Goal: Task Accomplishment & Management: Complete application form

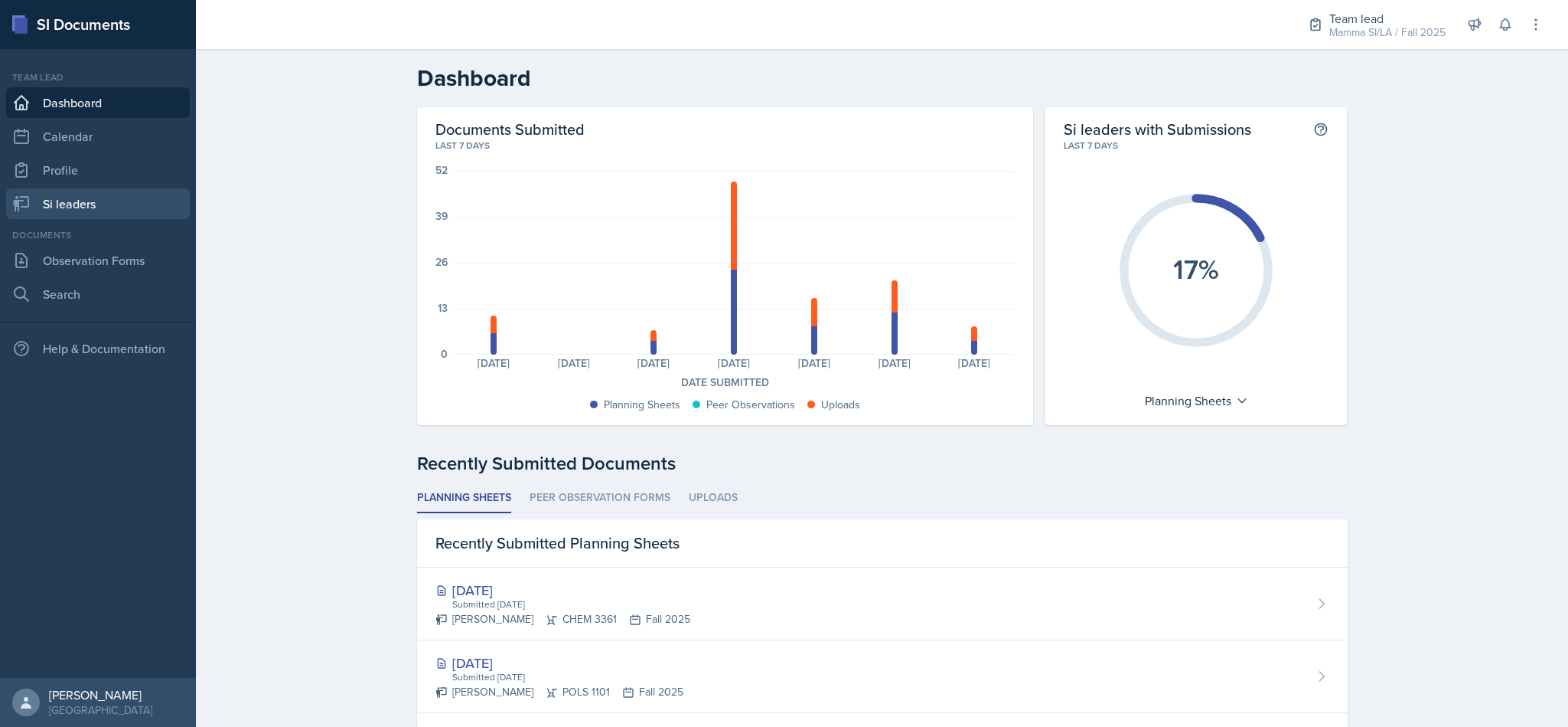
click at [108, 205] on link "Si leaders" at bounding box center [98, 203] width 183 height 31
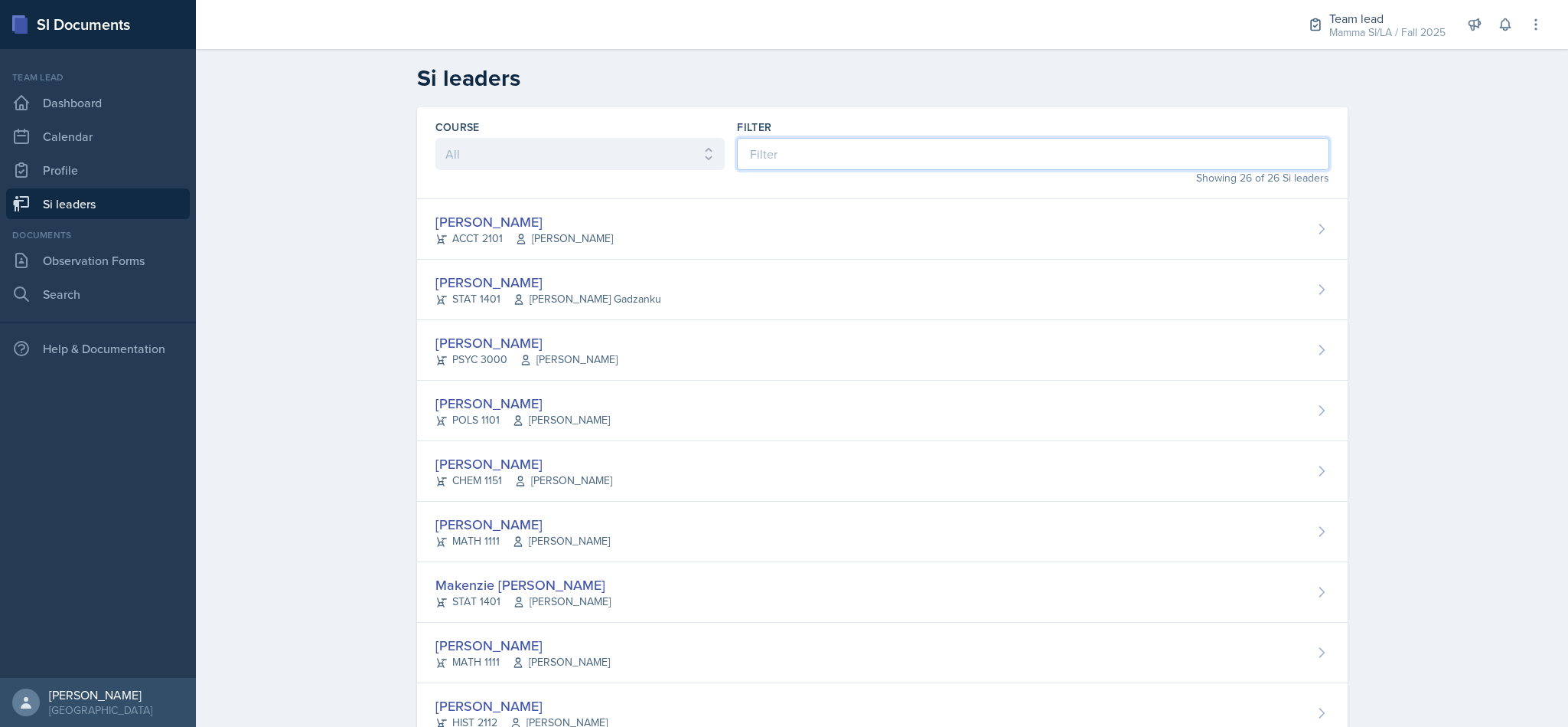
click at [935, 145] on input at bounding box center [1033, 154] width 592 height 32
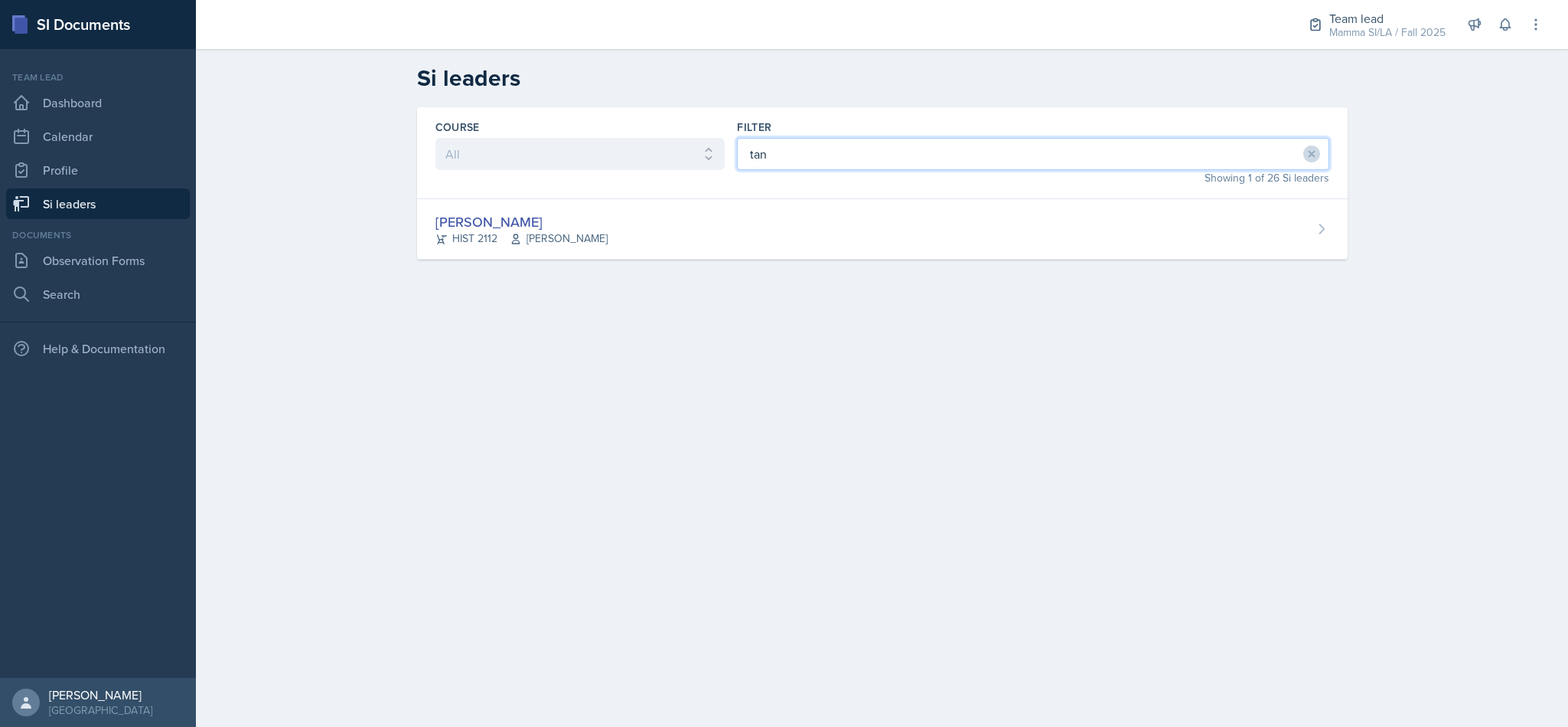
type input "[PERSON_NAME]"
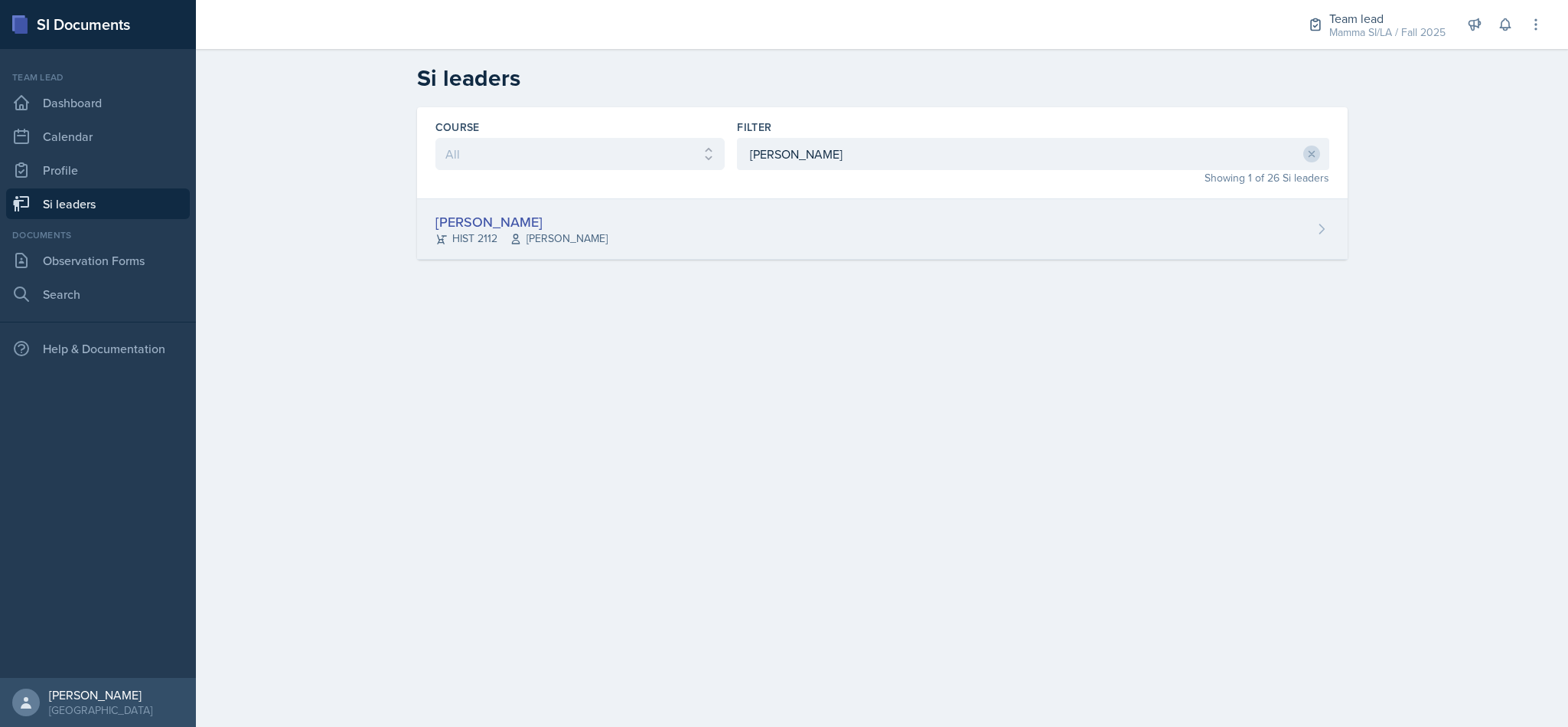
click at [1138, 200] on div "[PERSON_NAME] HIST 2112 [PERSON_NAME]" at bounding box center [882, 229] width 931 height 60
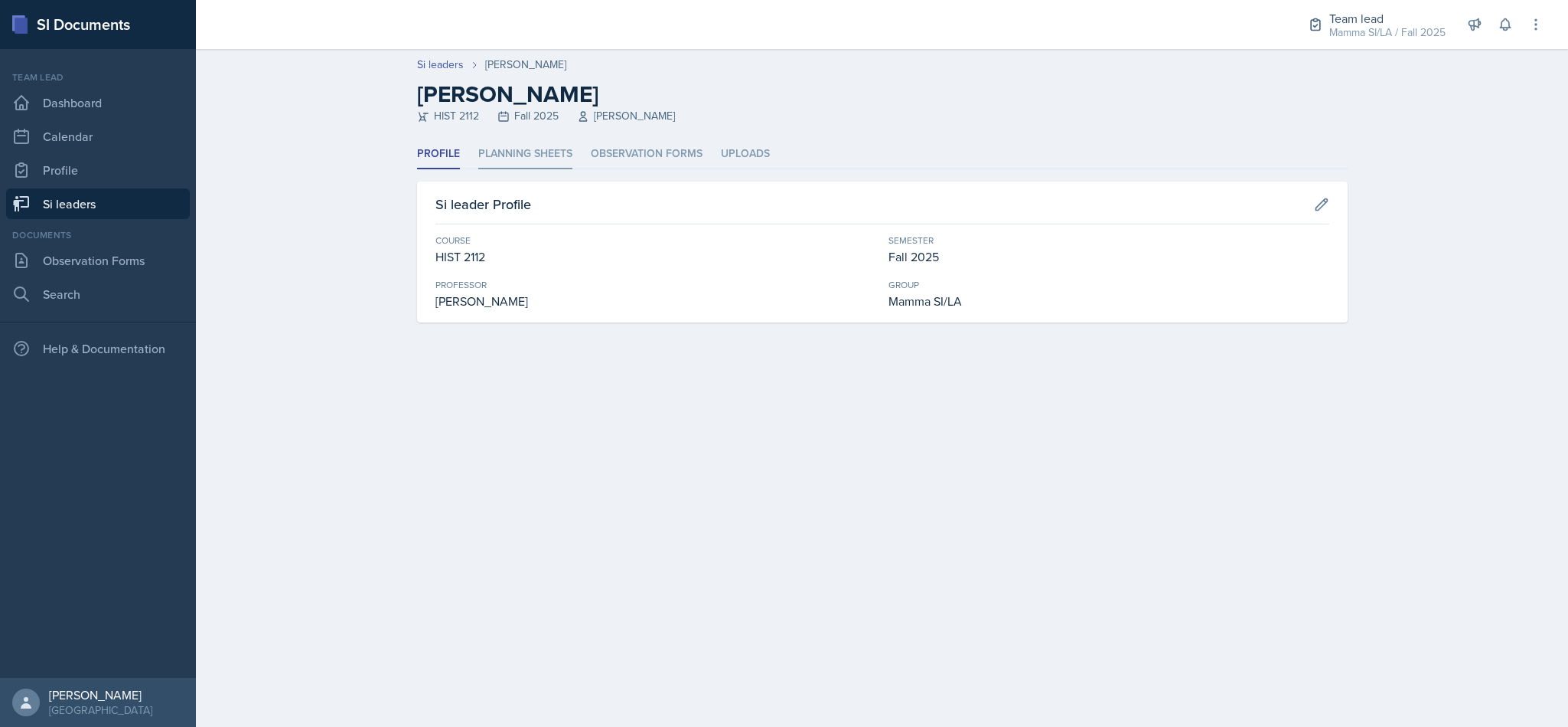
click at [503, 143] on li "Planning Sheets" at bounding box center [525, 154] width 94 height 30
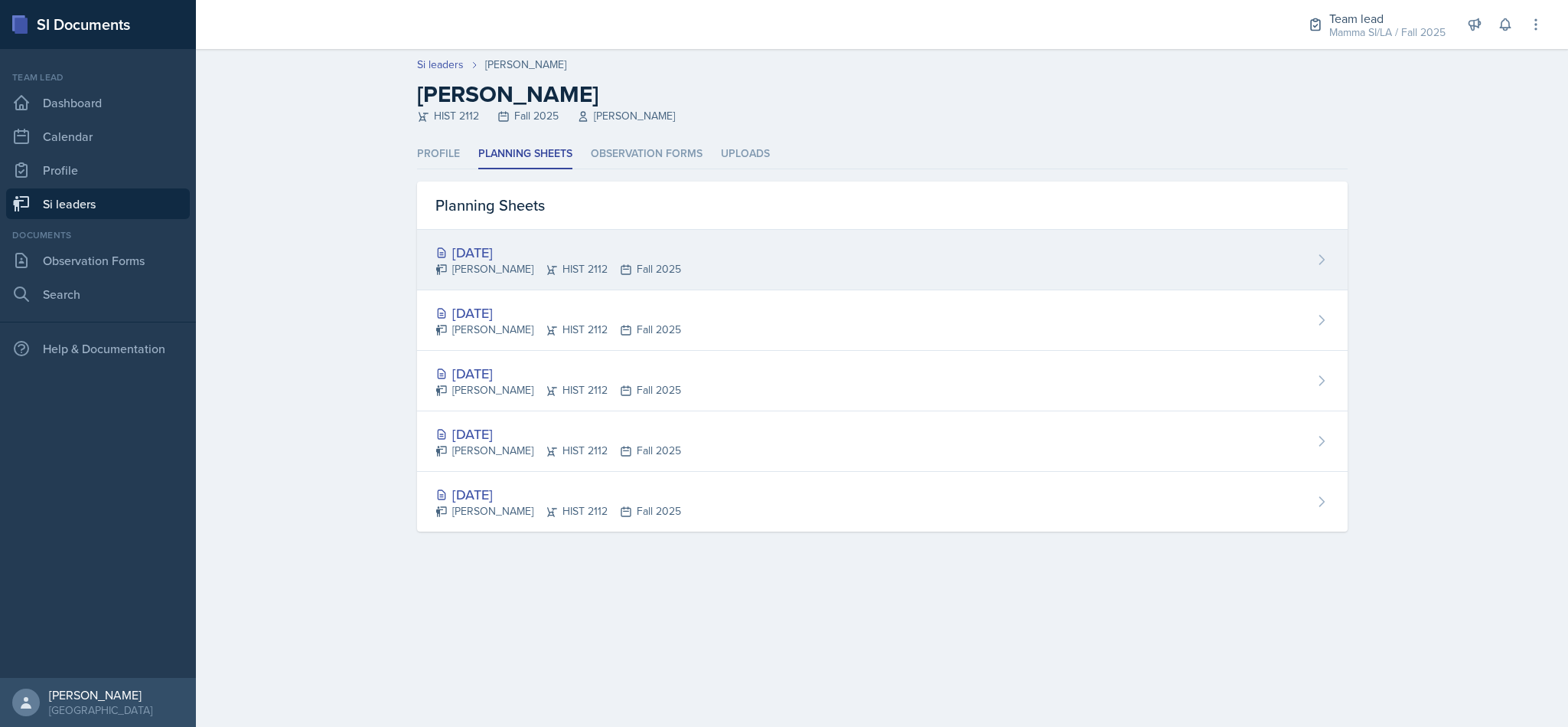
click at [866, 263] on div "[DATE] [PERSON_NAME] HIST 2112 Fall 2025" at bounding box center [882, 260] width 931 height 60
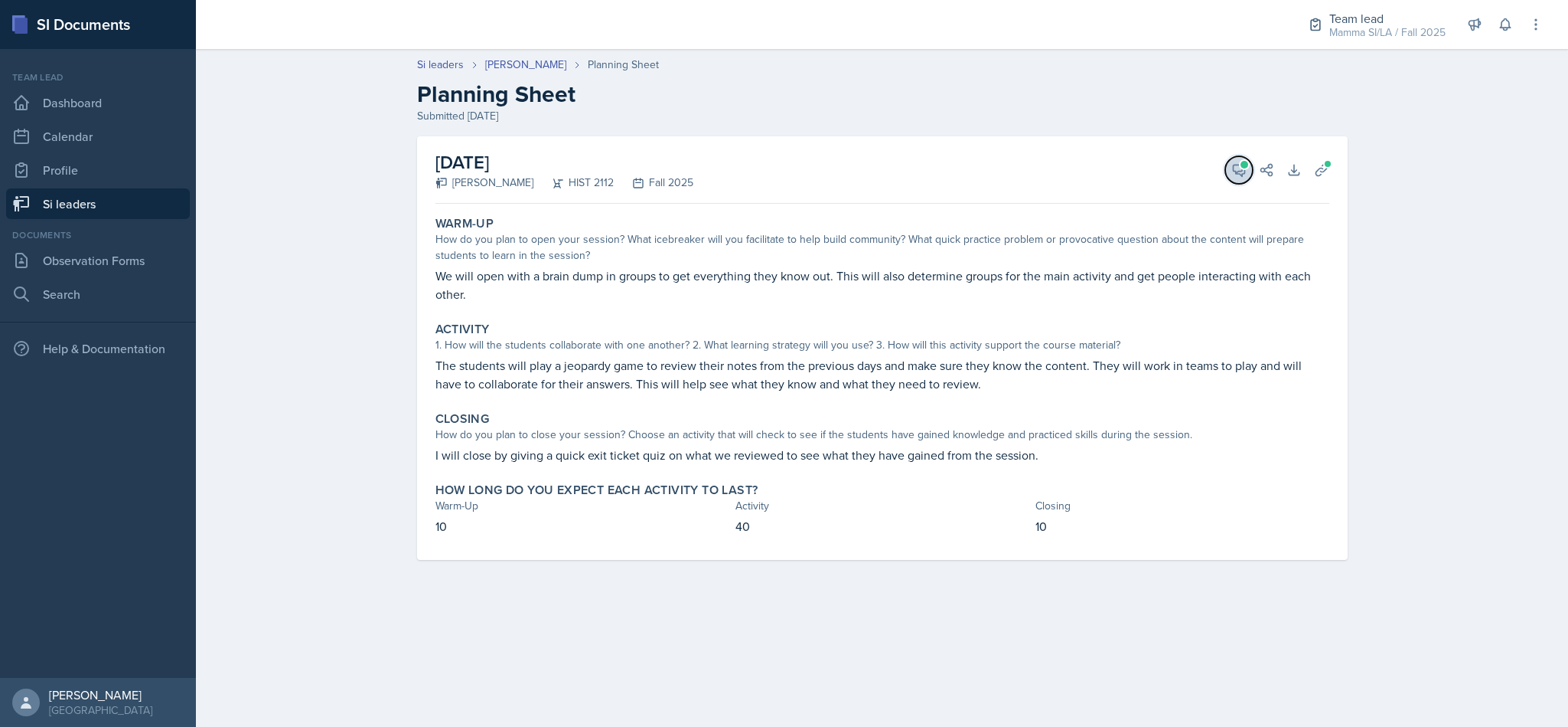
click at [1244, 164] on span at bounding box center [1245, 165] width 8 height 8
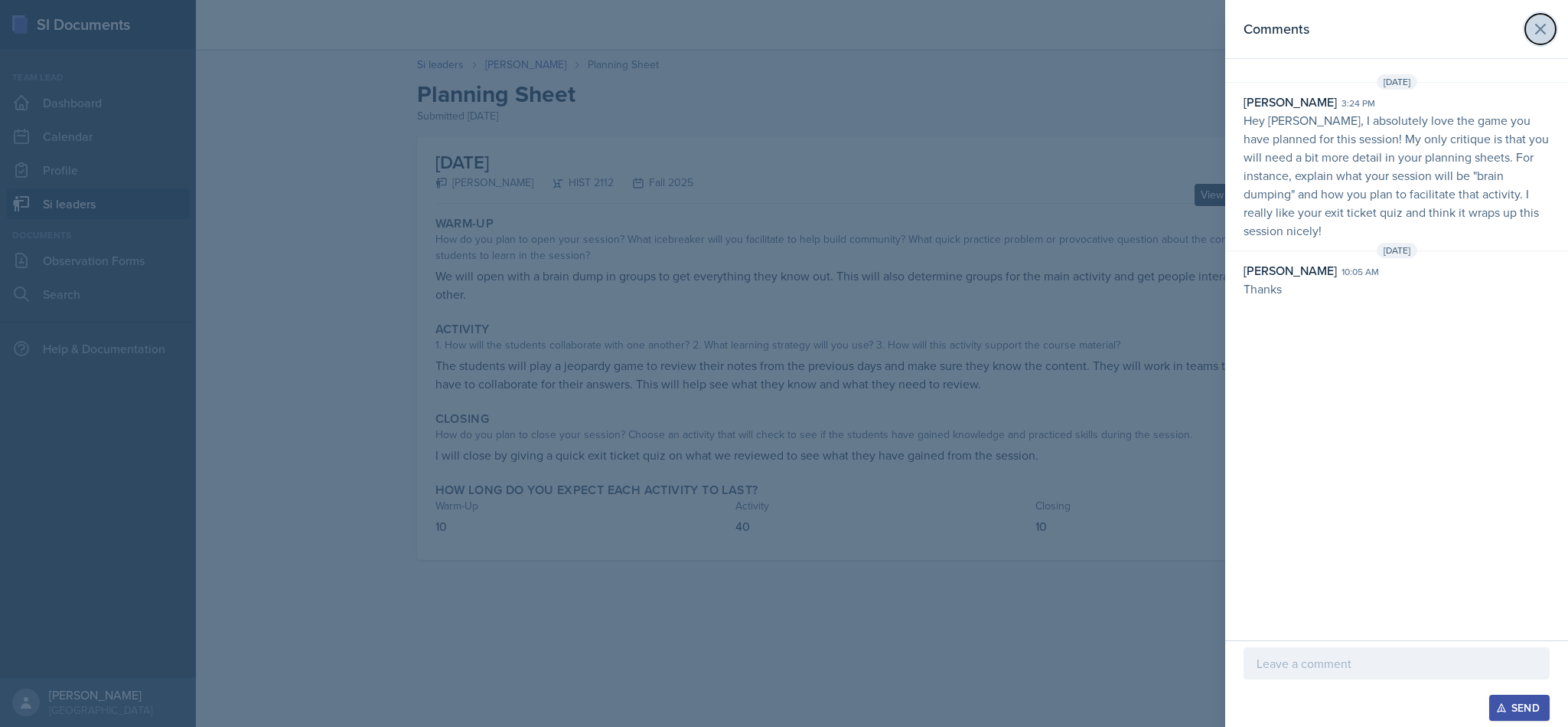
click at [1530, 33] on button at bounding box center [1541, 29] width 31 height 31
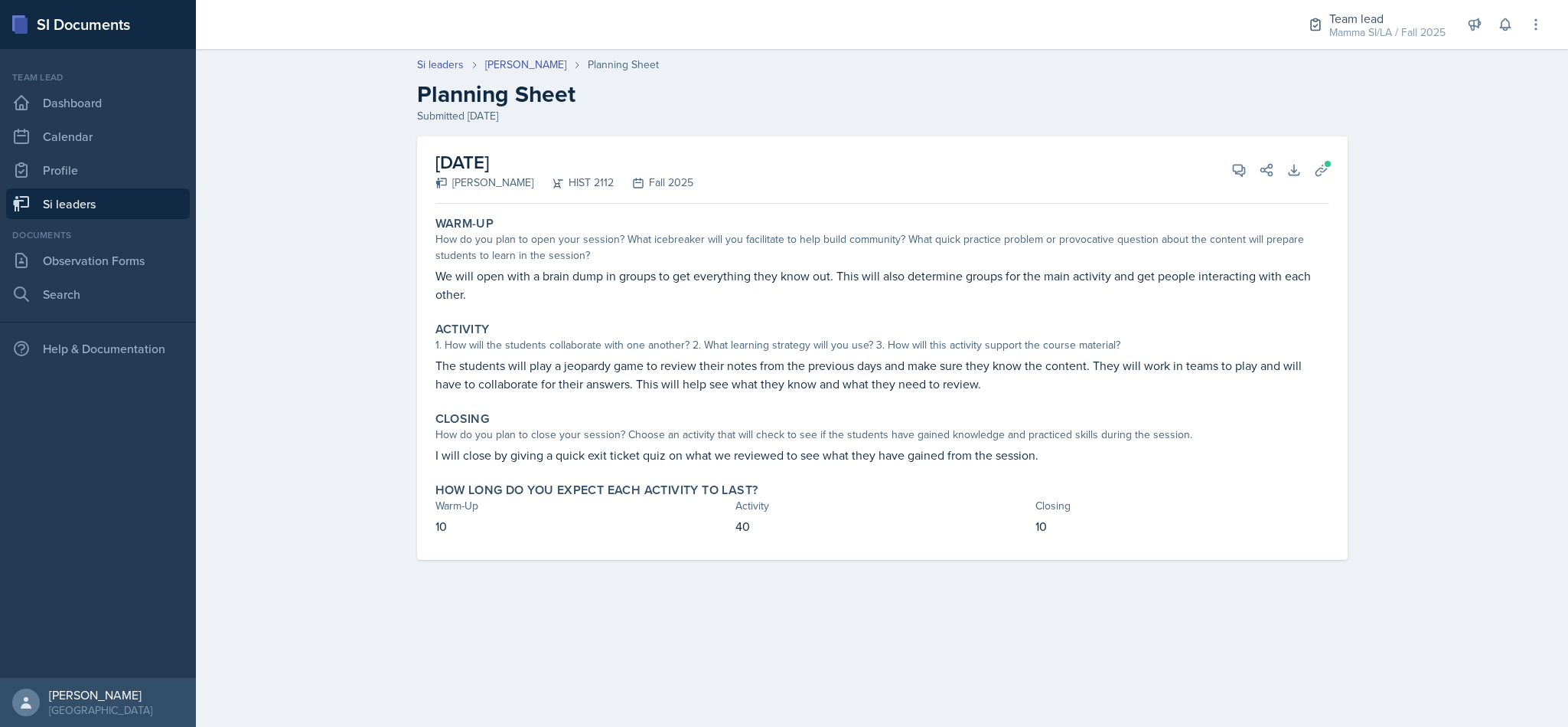
click at [109, 213] on link "Si leaders" at bounding box center [98, 203] width 183 height 31
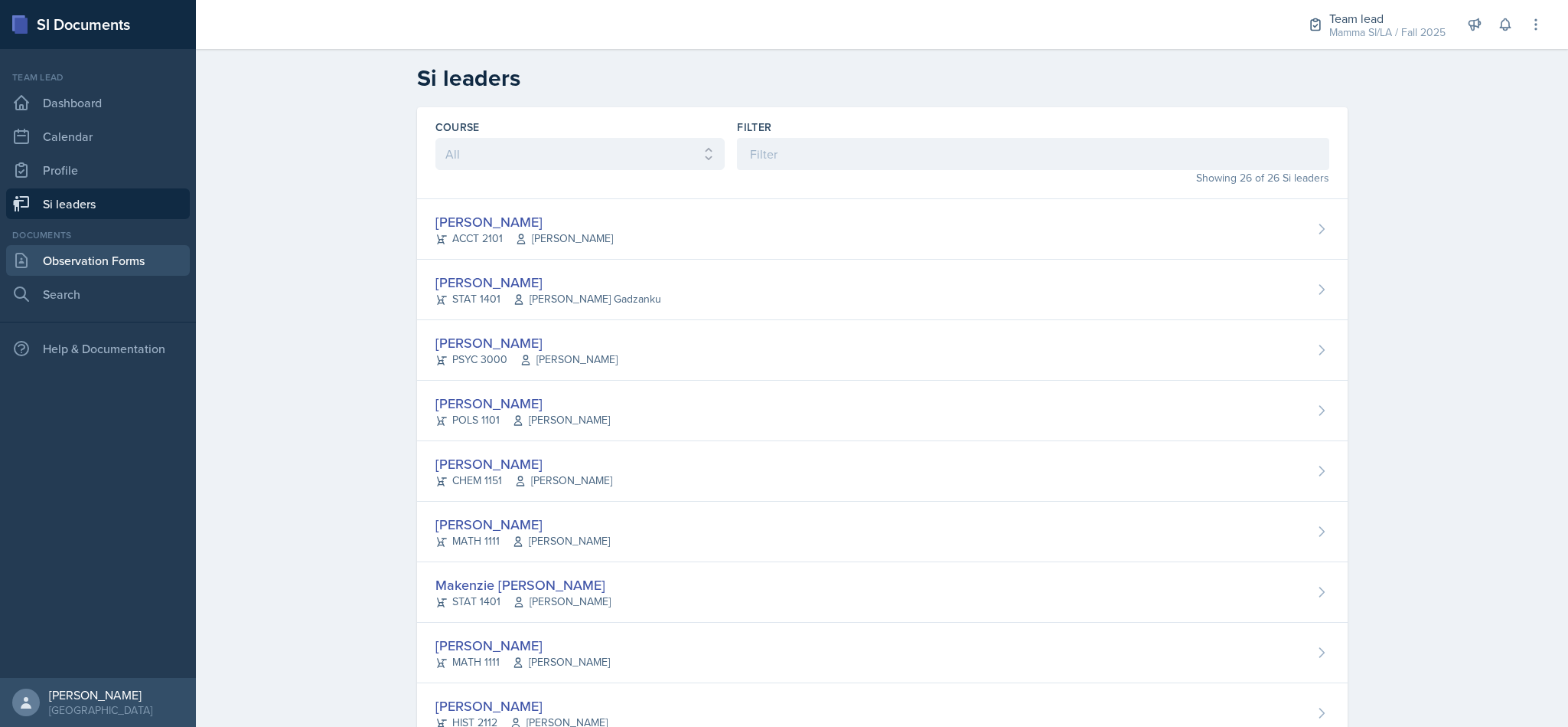
click at [120, 265] on link "Observation Forms" at bounding box center [98, 260] width 183 height 31
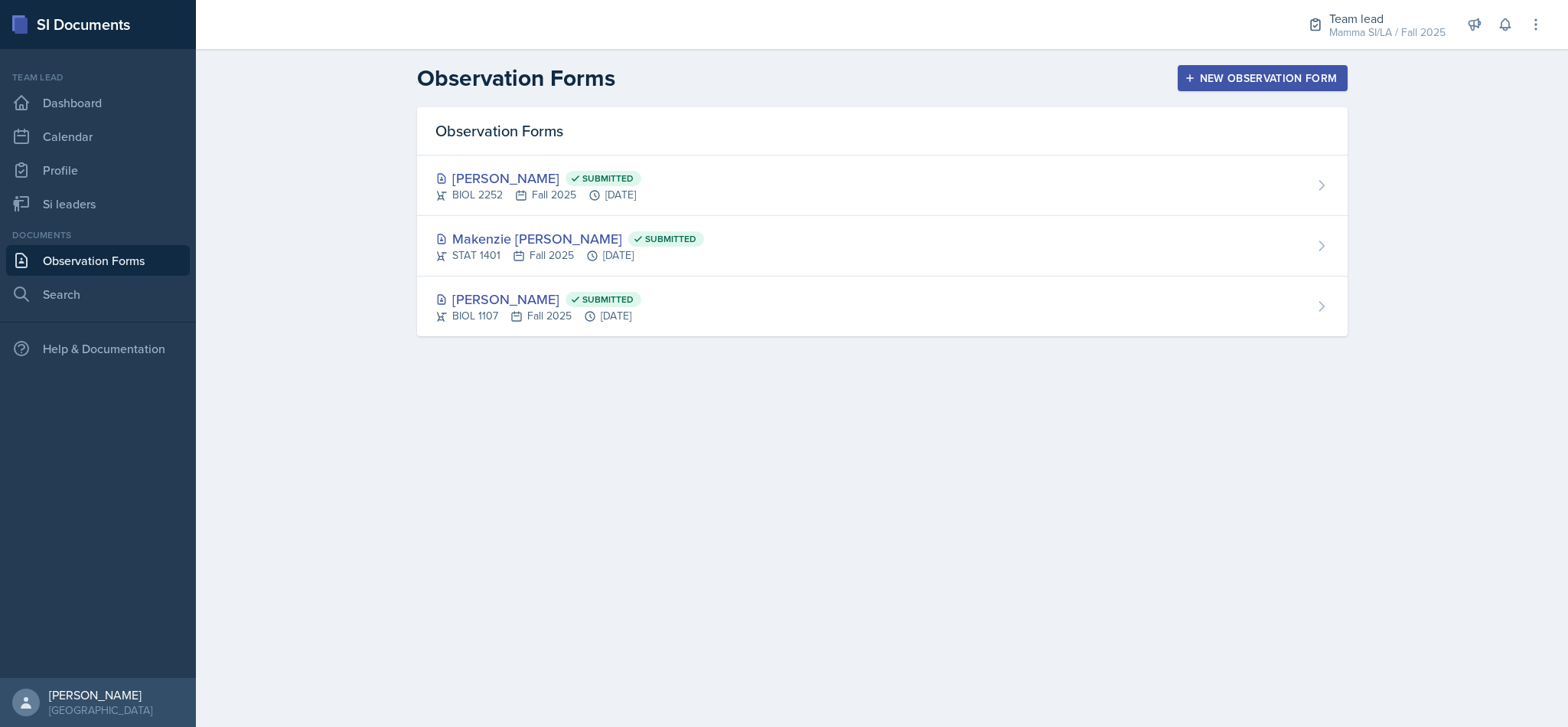
click at [1258, 88] on button "New Observation Form" at bounding box center [1263, 78] width 170 height 26
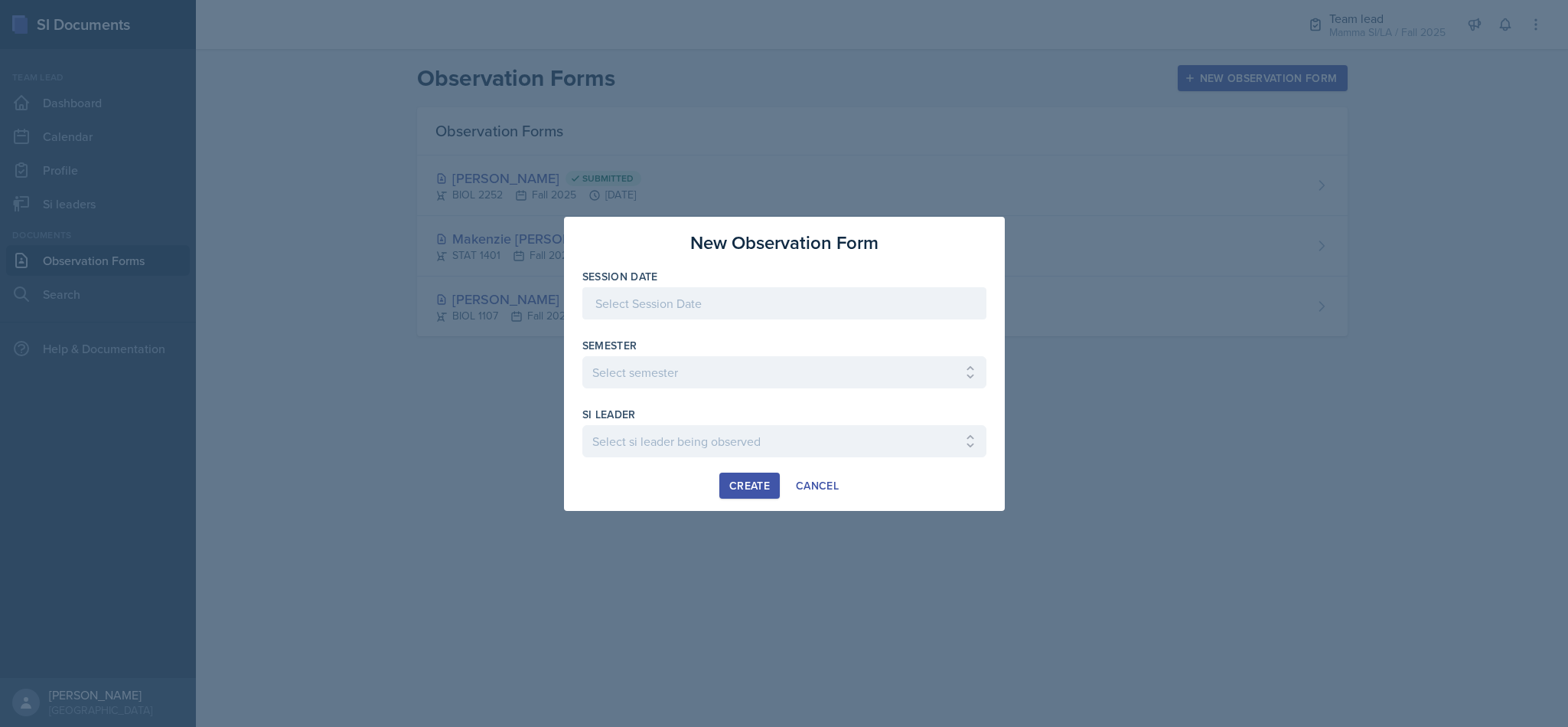
click at [806, 308] on div at bounding box center [784, 303] width 404 height 32
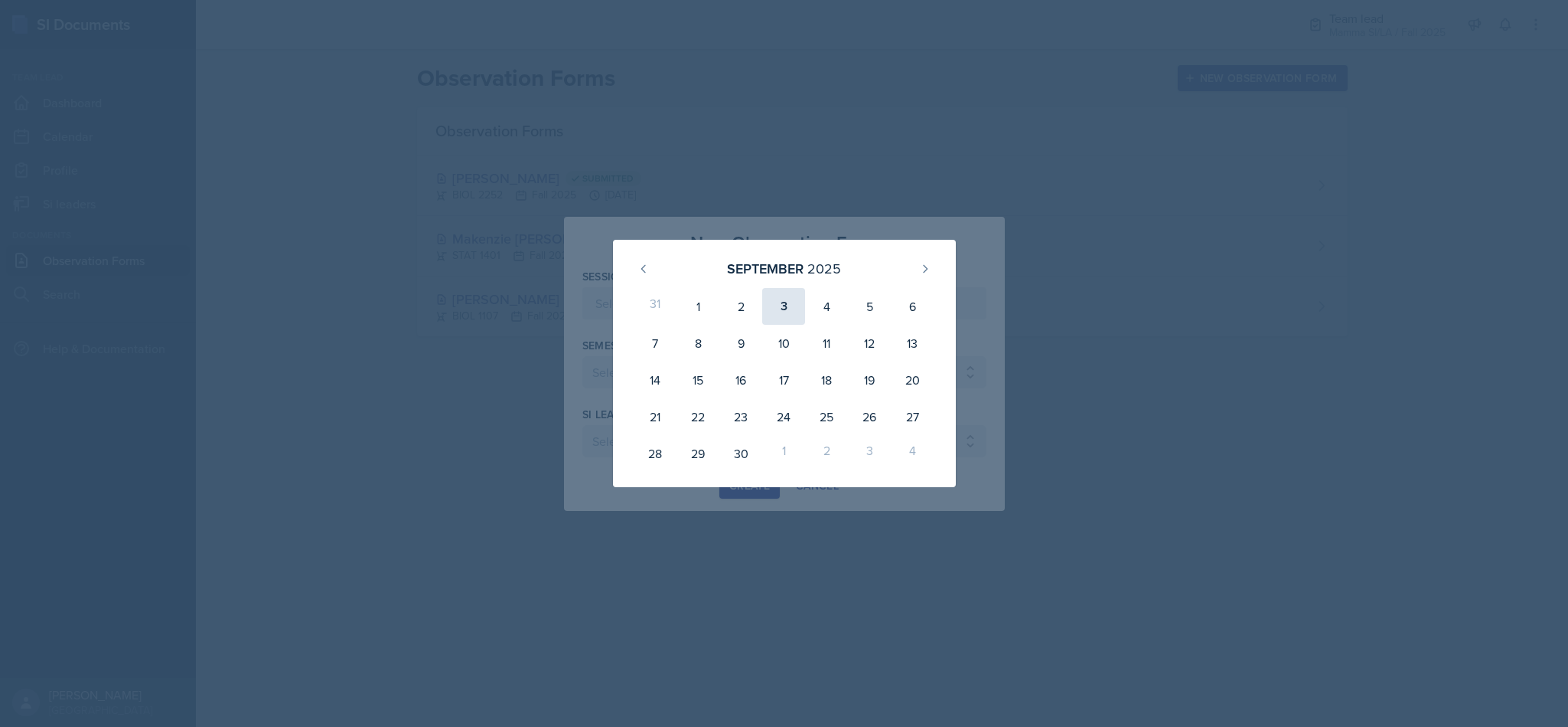
click at [802, 314] on div "3" at bounding box center [783, 306] width 43 height 37
type input "[DATE]"
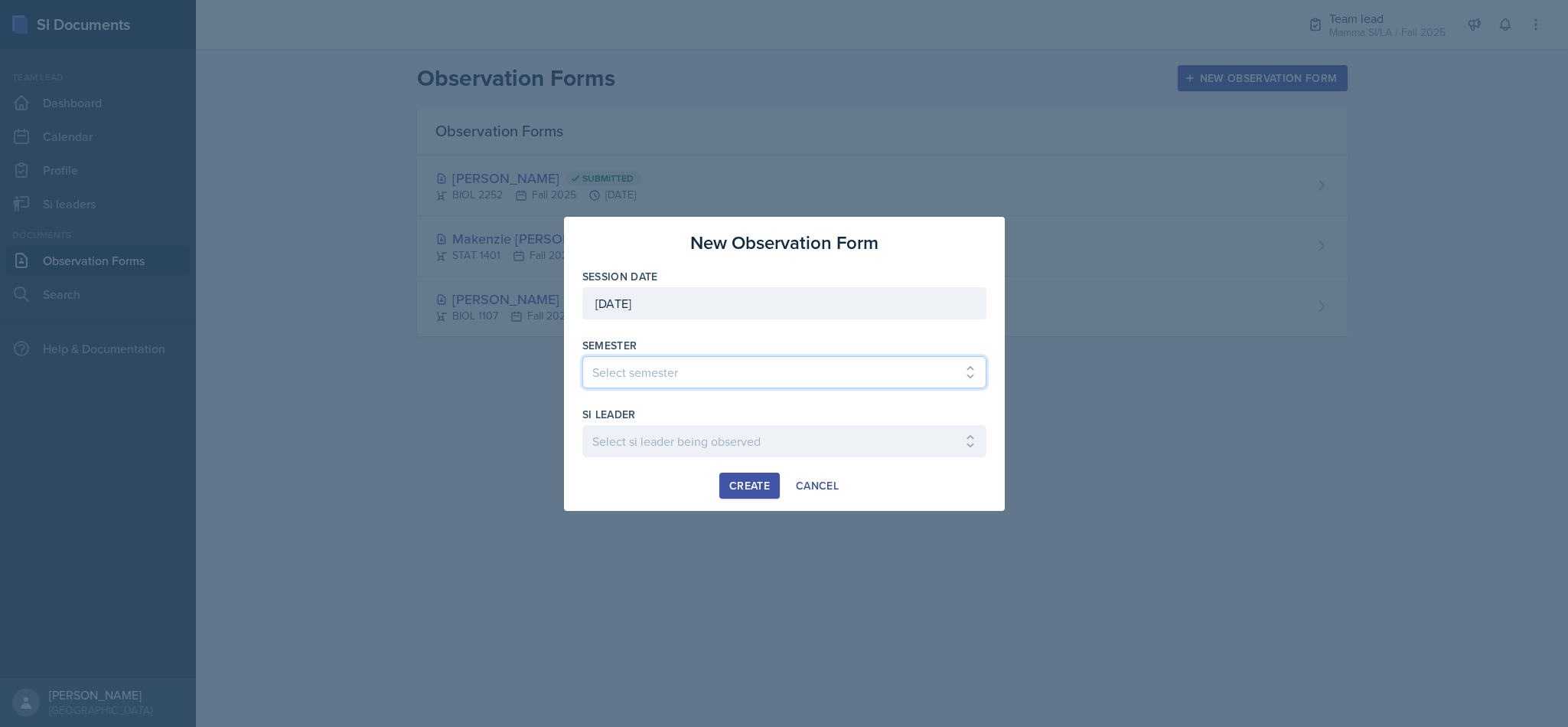
click at [786, 379] on select "Select semester All Spring 2021 Summer 2021 Spring 2022 Fall 2020 Fall 2021 Fal…" at bounding box center [784, 372] width 404 height 32
select select "2bed604d-1099-4043-b1bc-2365e8740244"
click at [583, 356] on select "Select semester All Spring 2021 Summer 2021 Spring 2022 Fall 2020 Fall 2021 Fal…" at bounding box center [784, 372] width 404 height 32
click at [826, 433] on select "Select si leader being observed [PERSON_NAME] / CHEM 1211 / Demon SI of [GEOGRA…" at bounding box center [784, 441] width 404 height 32
select select "49d72e53-4f85-4919-816a-37354622ab04"
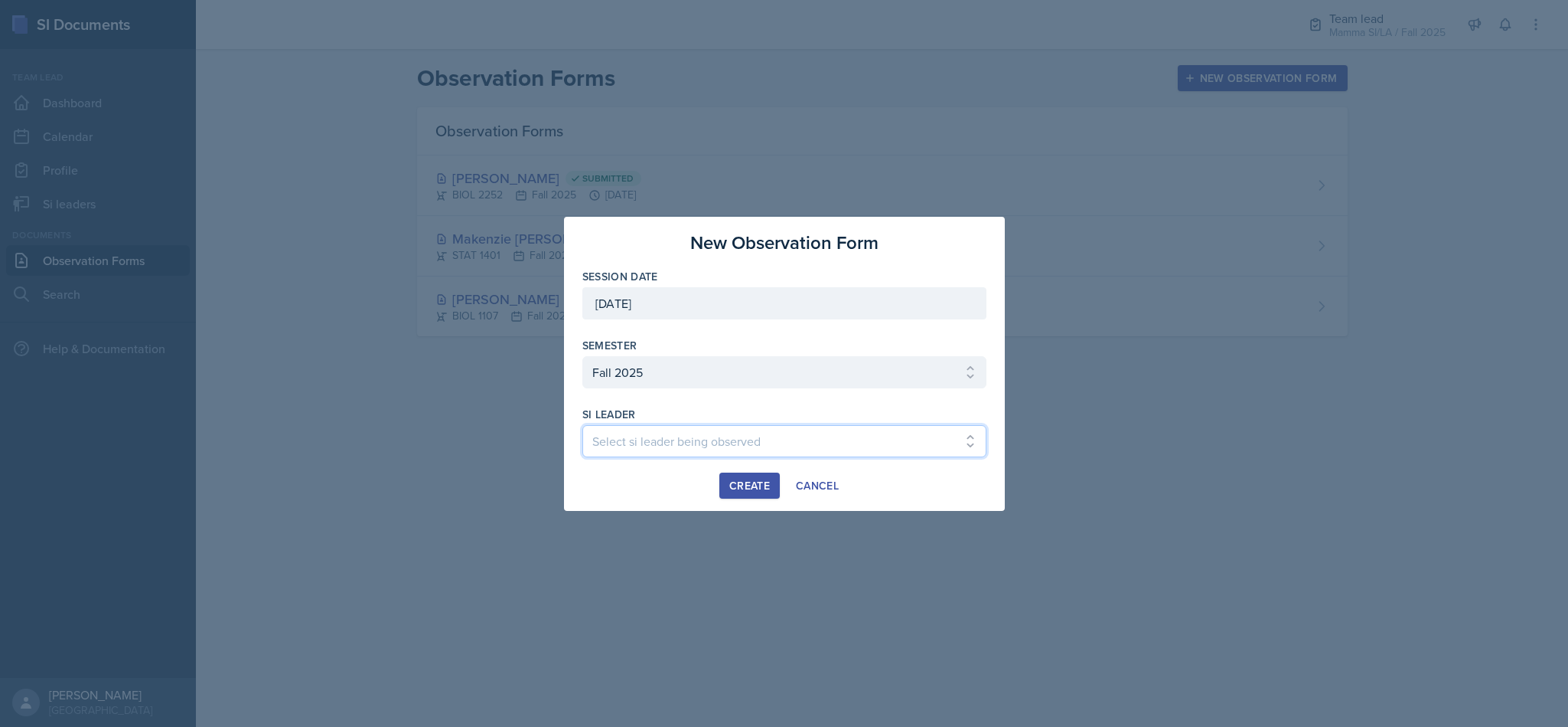
click at [583, 425] on select "Select si leader being observed [PERSON_NAME] / CHEM 1211 / Demon SI of [GEOGRA…" at bounding box center [784, 441] width 404 height 32
click at [740, 482] on div "Create" at bounding box center [750, 485] width 41 height 13
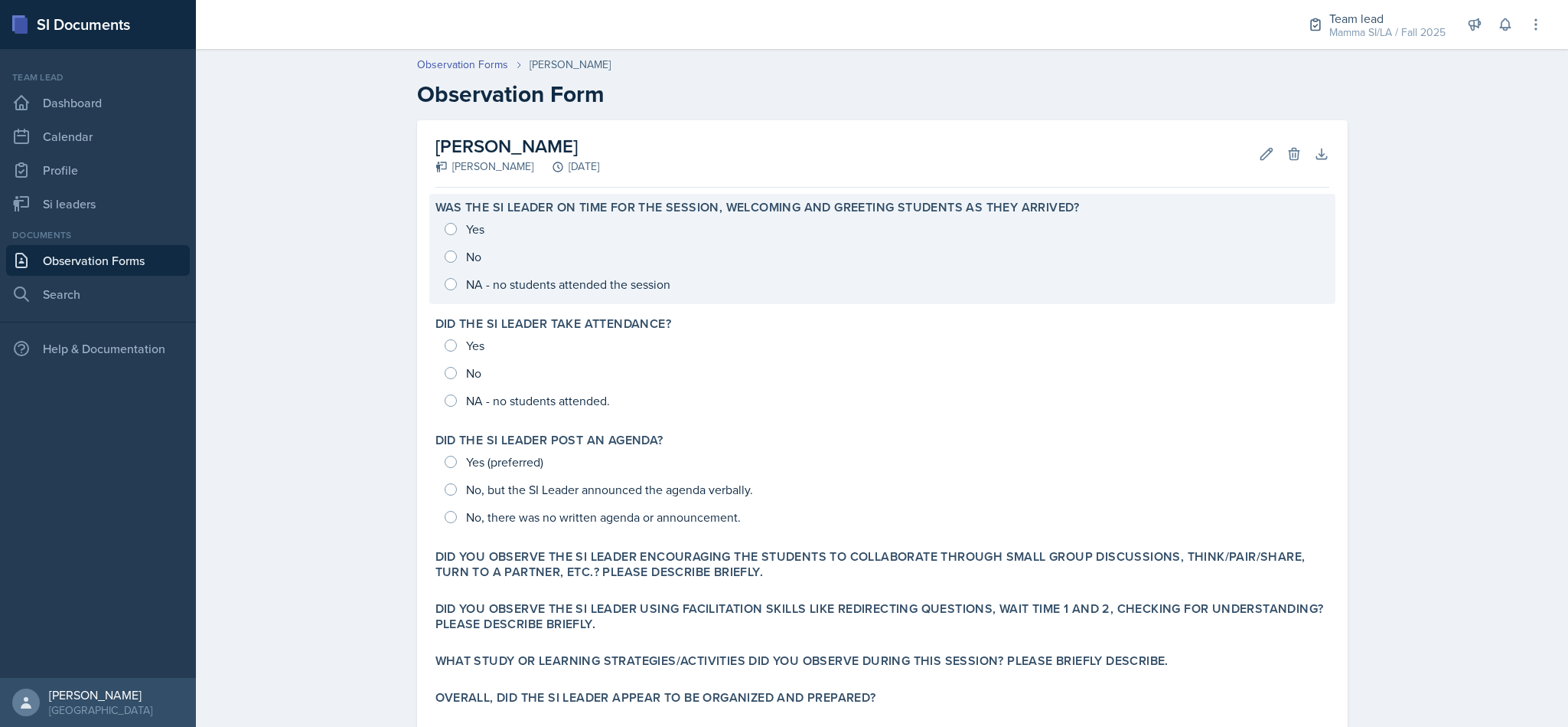
click at [448, 234] on div "Yes No NA - no students attended the session" at bounding box center [883, 256] width 894 height 82
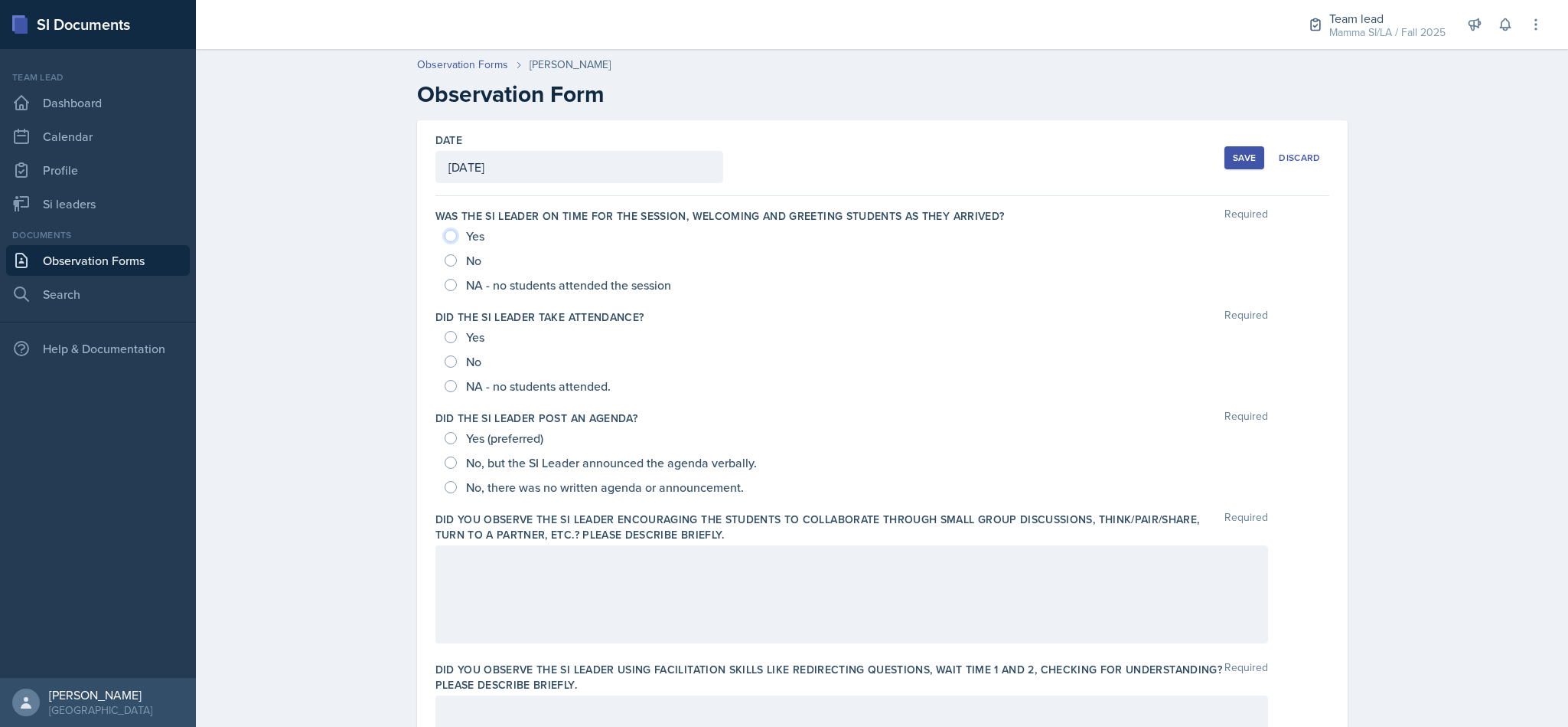
click at [446, 239] on input "Yes" at bounding box center [451, 236] width 13 height 13
radio input "true"
click at [445, 342] on input "Yes" at bounding box center [451, 337] width 13 height 13
radio input "true"
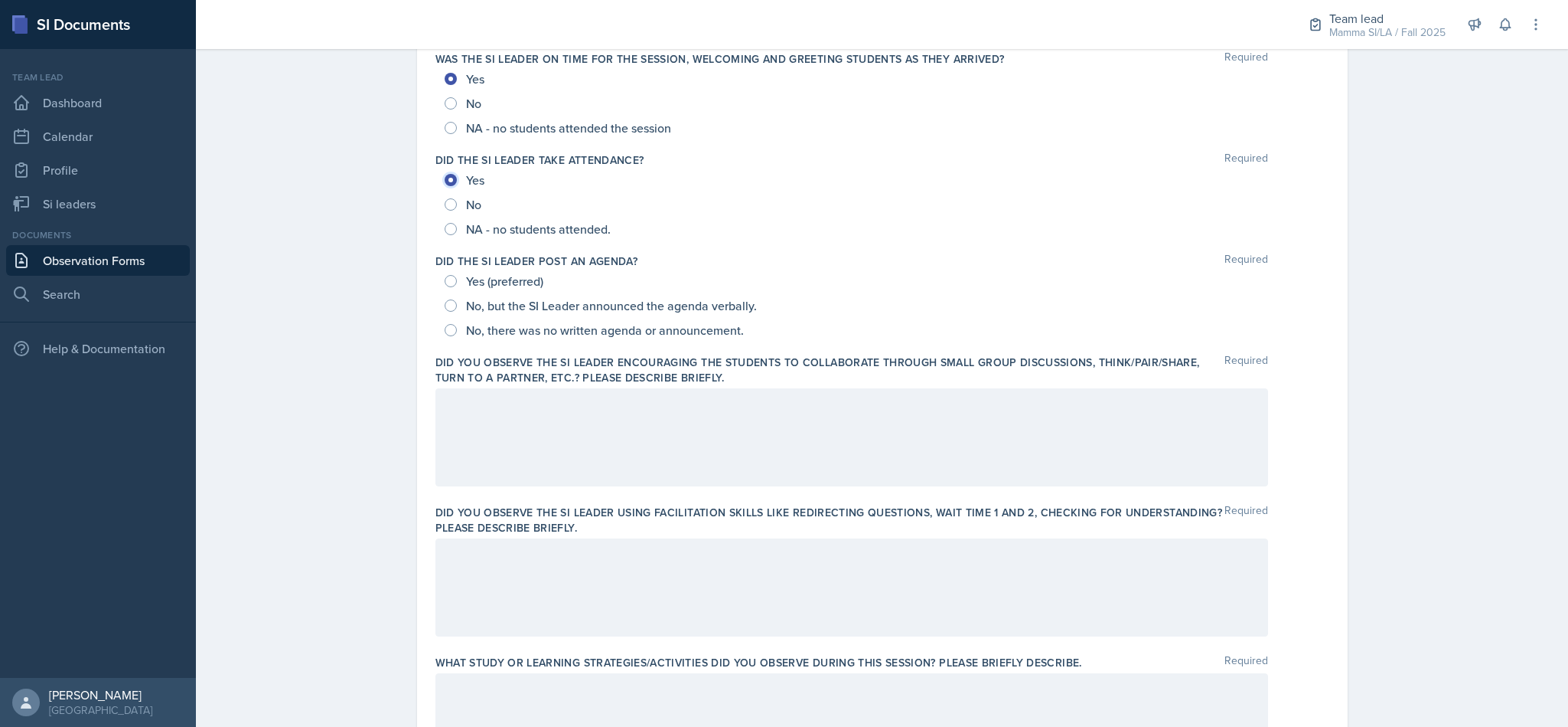
scroll to position [187, 0]
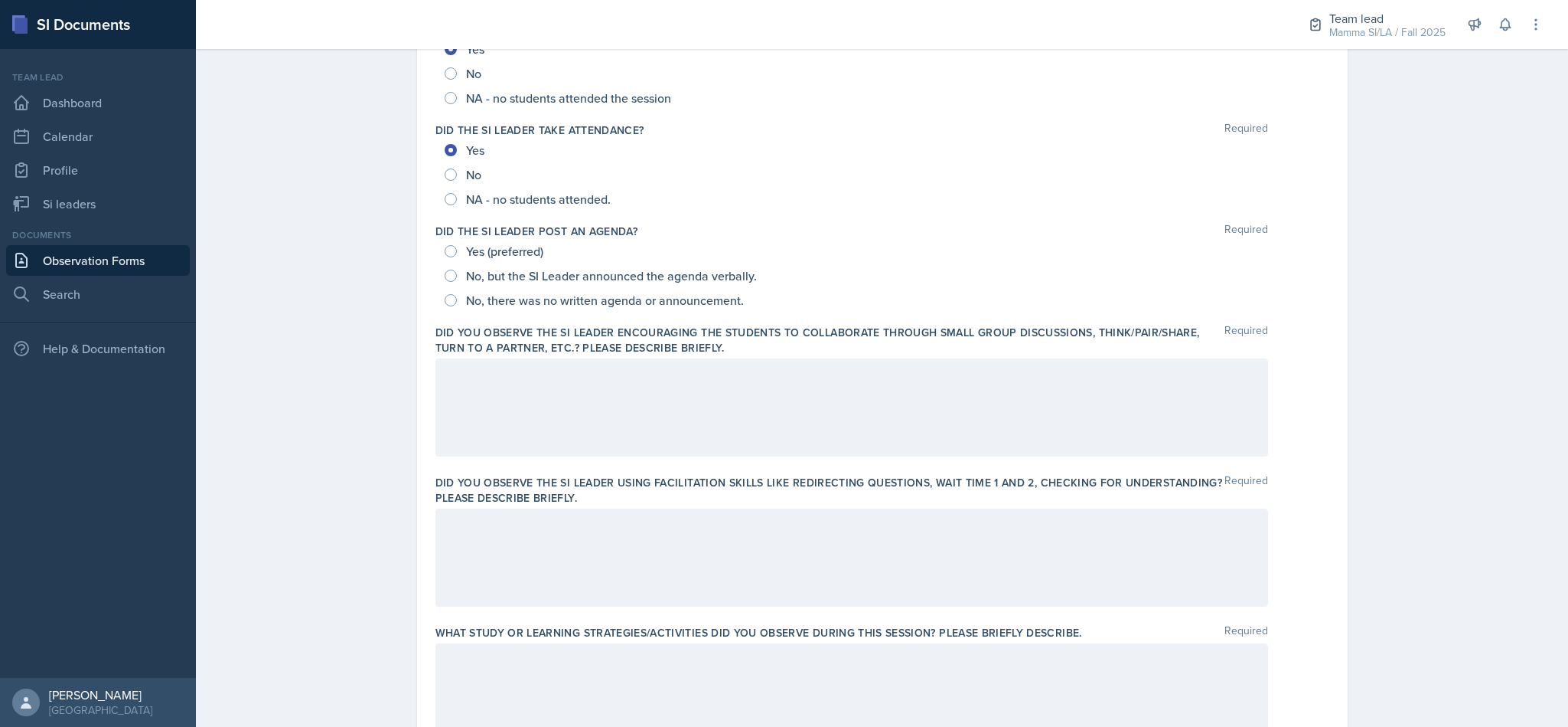
click at [417, 253] on div "Date [DATE] [DATE] 31 1 2 3 4 5 6 7 8 9 10 11 12 13 14 15 16 17 18 19 20 21 22 …" at bounding box center [882, 661] width 931 height 1456
click at [466, 249] on span "Yes (preferred)" at bounding box center [505, 251] width 78 height 16
click at [457, 249] on input "Yes (preferred)" at bounding box center [451, 251] width 13 height 13
radio input "true"
click at [851, 416] on div at bounding box center [852, 407] width 833 height 98
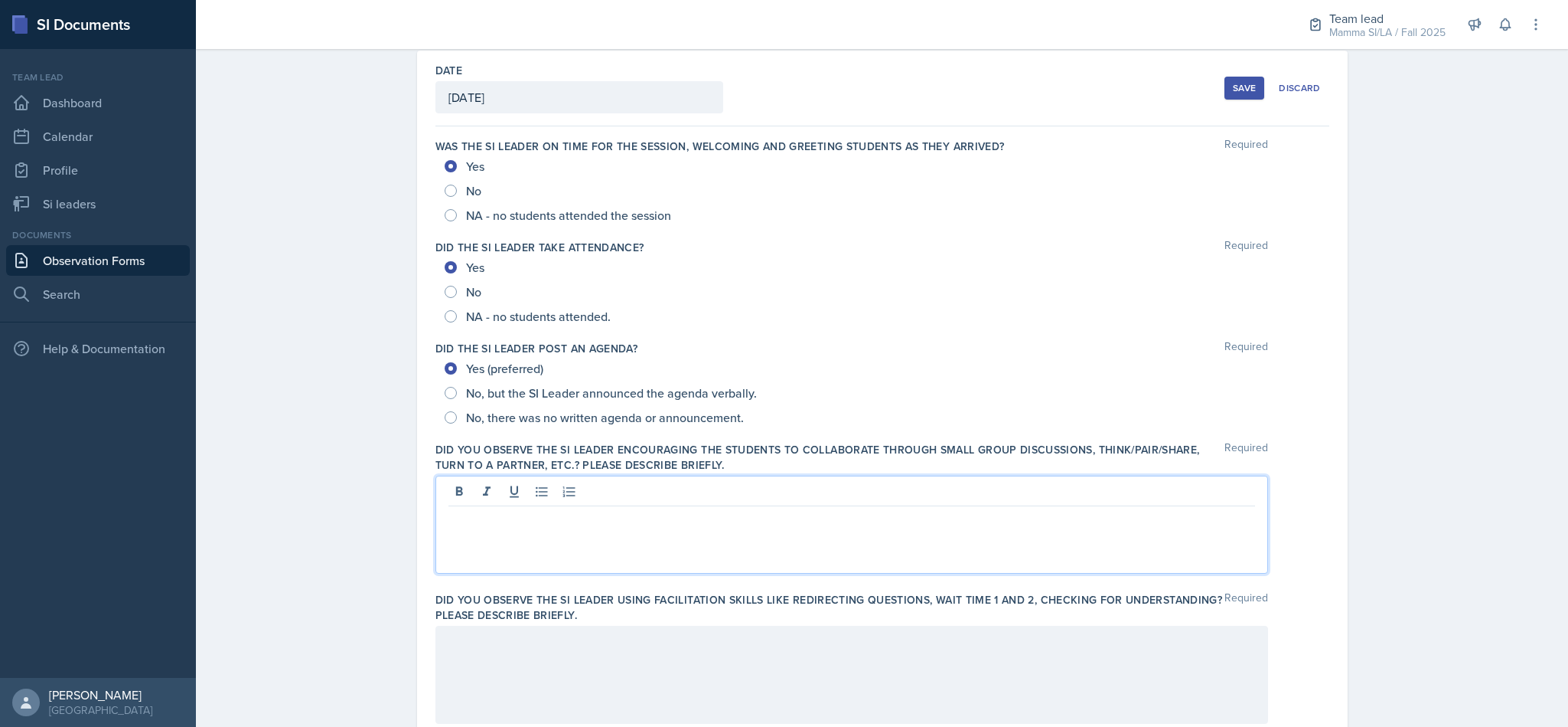
scroll to position [79, 0]
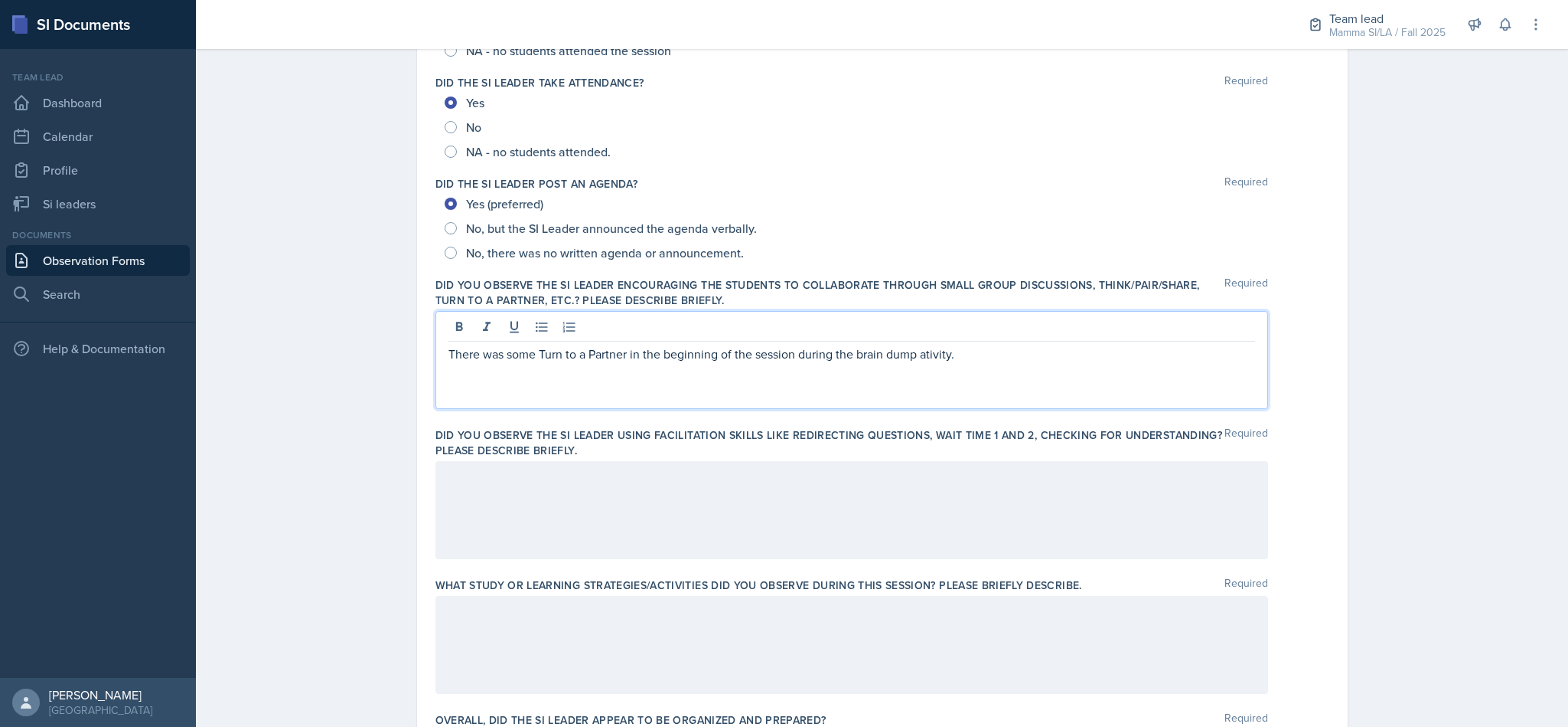
click at [862, 501] on div at bounding box center [852, 510] width 833 height 98
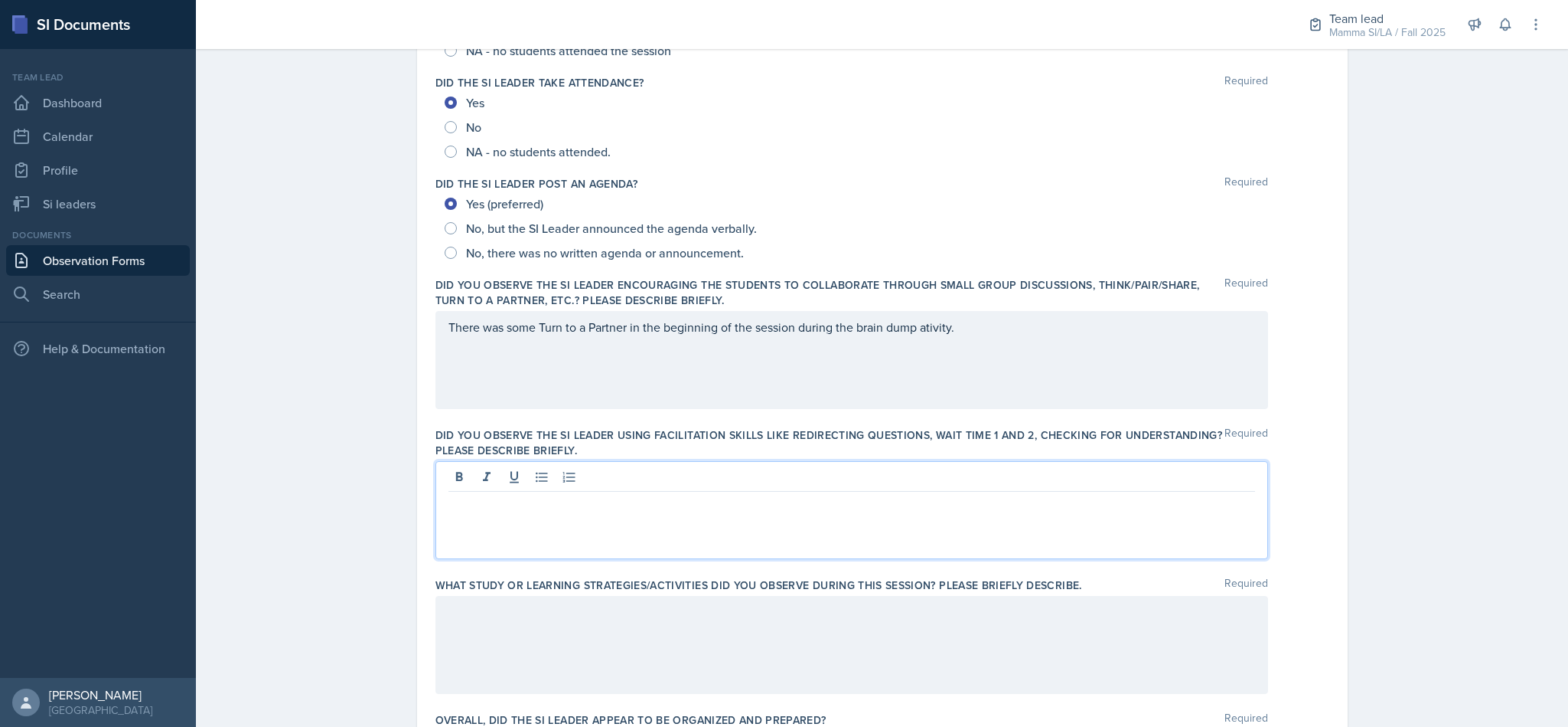
scroll to position [260, 0]
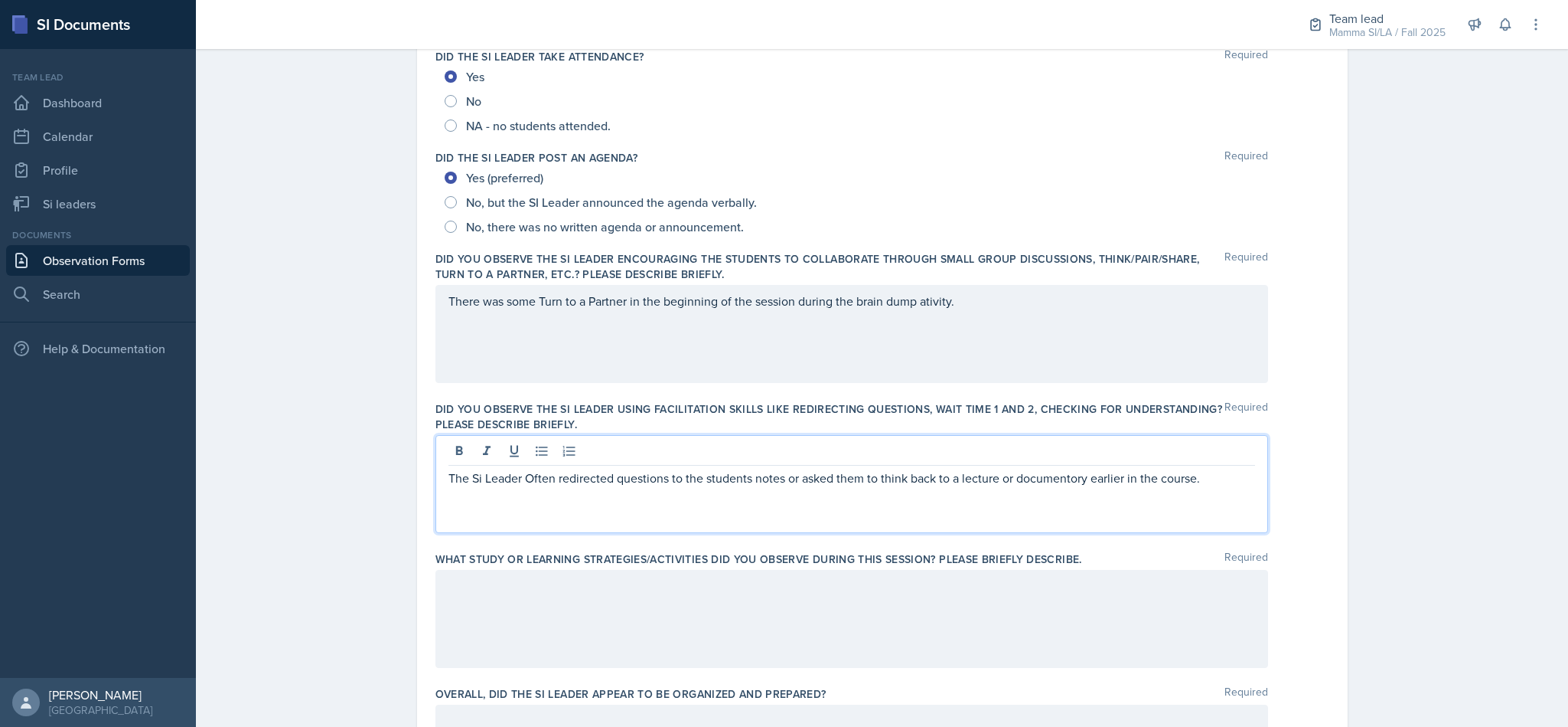
click at [1043, 469] on p "The Si Leader Often redirected questions to the students notes or asked them to…" at bounding box center [851, 478] width 807 height 18
click at [1050, 485] on p "The Si Leader Often redirected questions to the students notes or asked them to…" at bounding box center [851, 478] width 807 height 18
click at [1051, 480] on p "The Si Leader Often redirected questions to the students notes or asked them to…" at bounding box center [851, 478] width 807 height 18
click at [1050, 507] on div "The Si Leader Often redirected questions to the students notes or asked them to…" at bounding box center [852, 484] width 833 height 98
click at [1098, 612] on div at bounding box center [852, 618] width 833 height 98
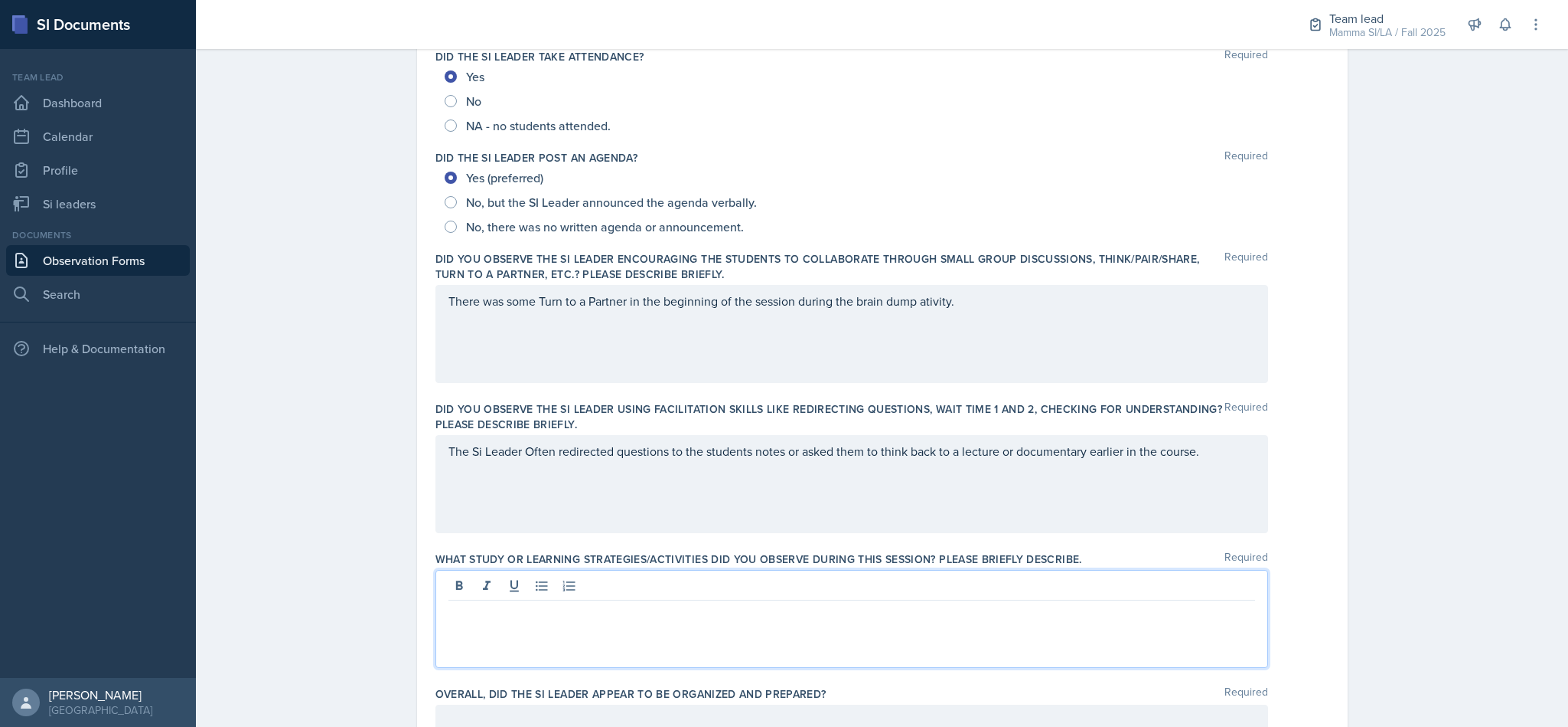
scroll to position [288, 0]
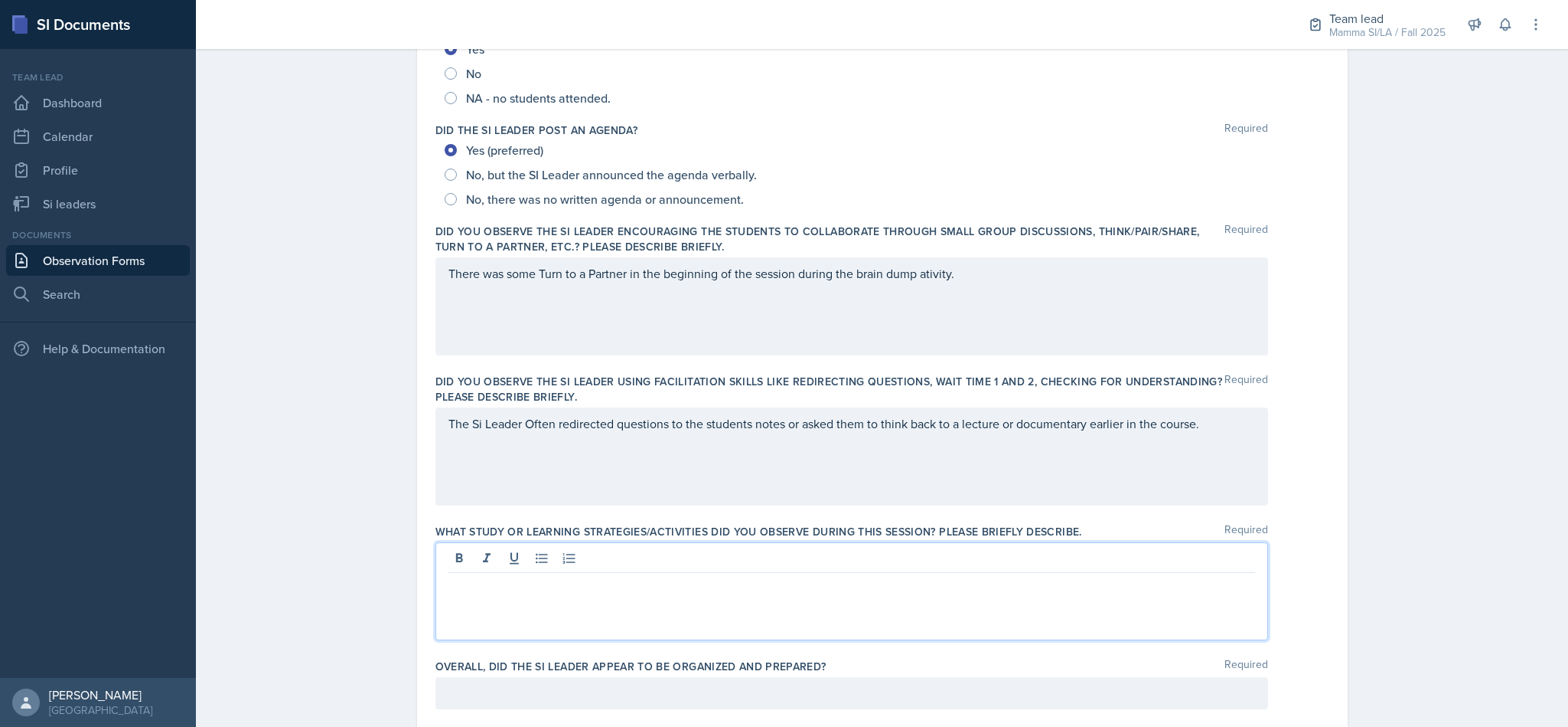
click at [443, 430] on div "The Si Leader Often redirected questions to the students notes or asked them to…" at bounding box center [852, 456] width 833 height 98
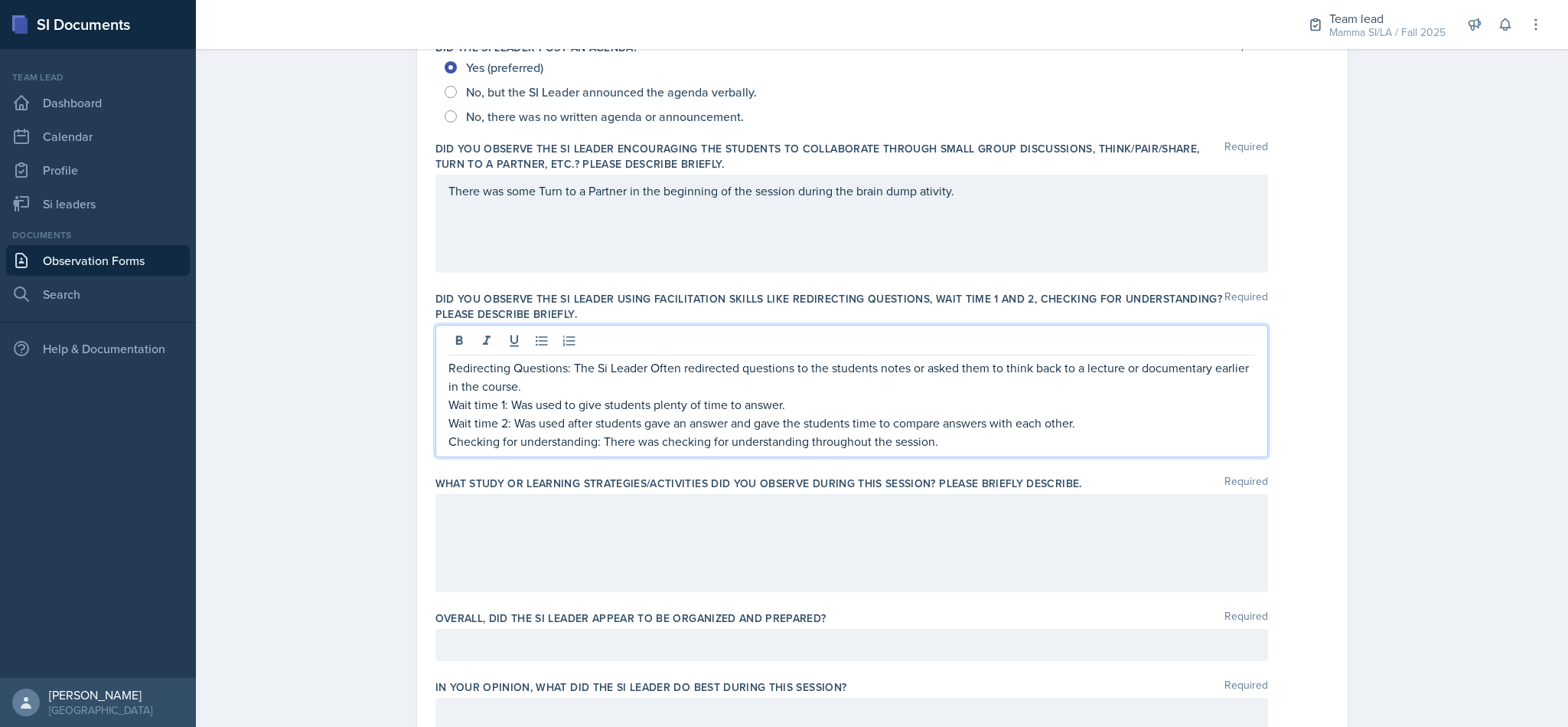
click at [1018, 550] on div at bounding box center [852, 543] width 833 height 98
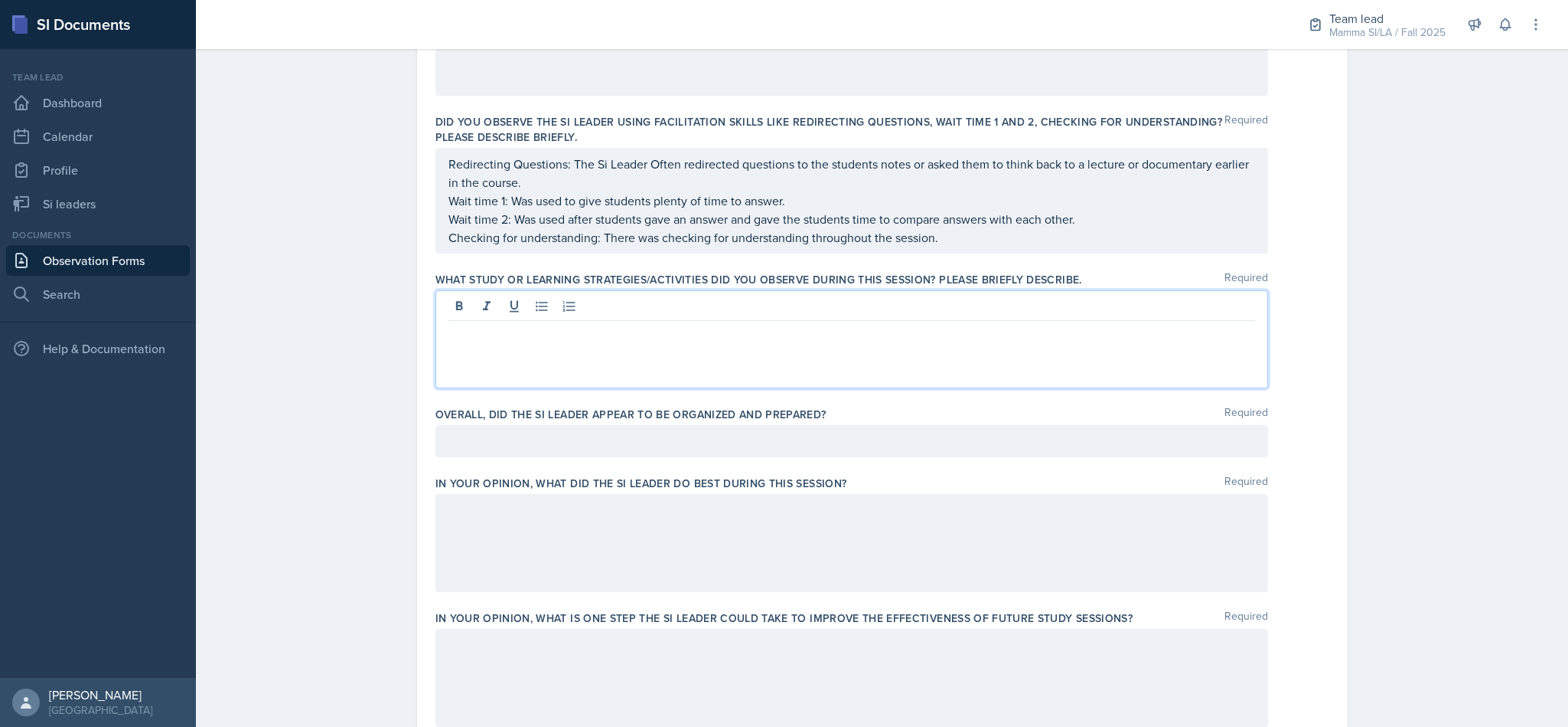
scroll to position [565, 0]
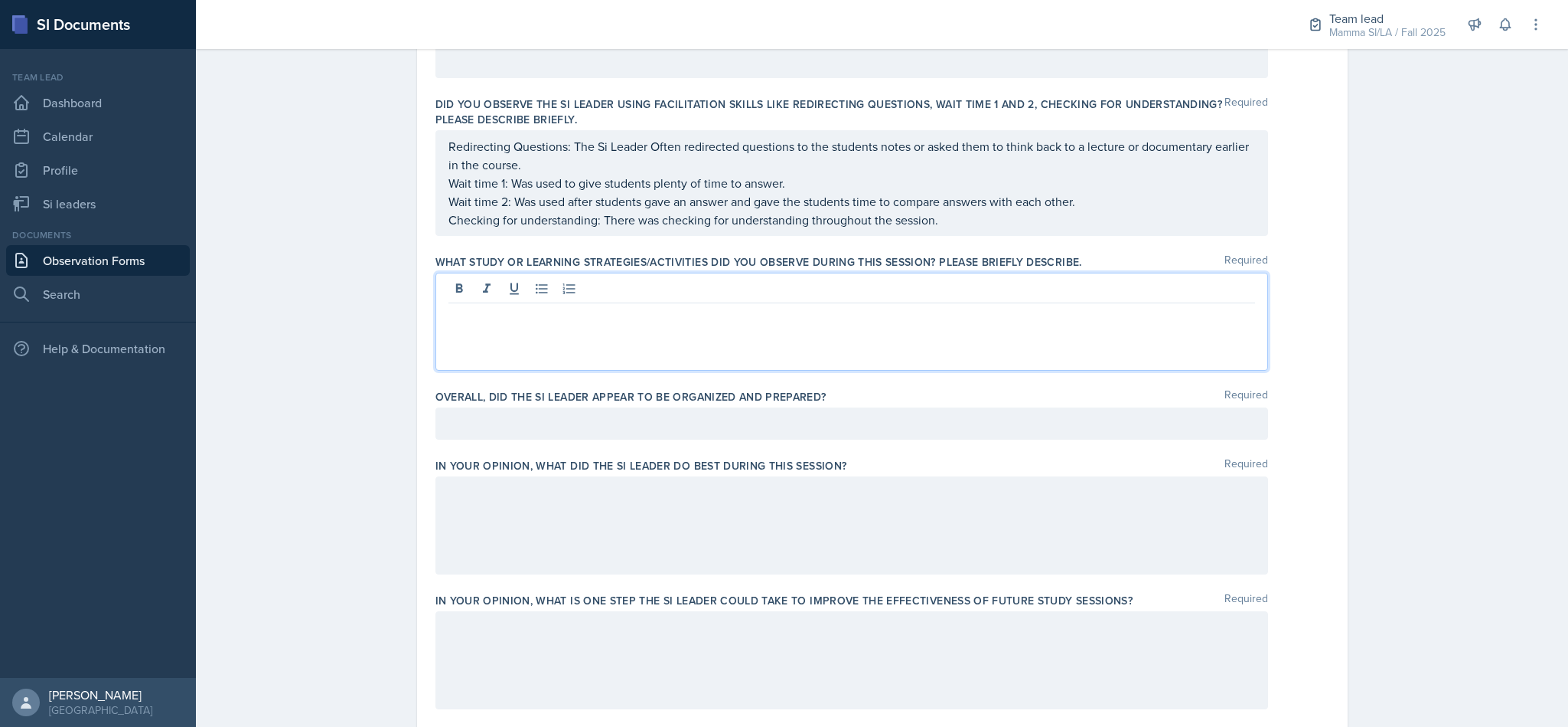
click at [648, 340] on div at bounding box center [852, 322] width 833 height 98
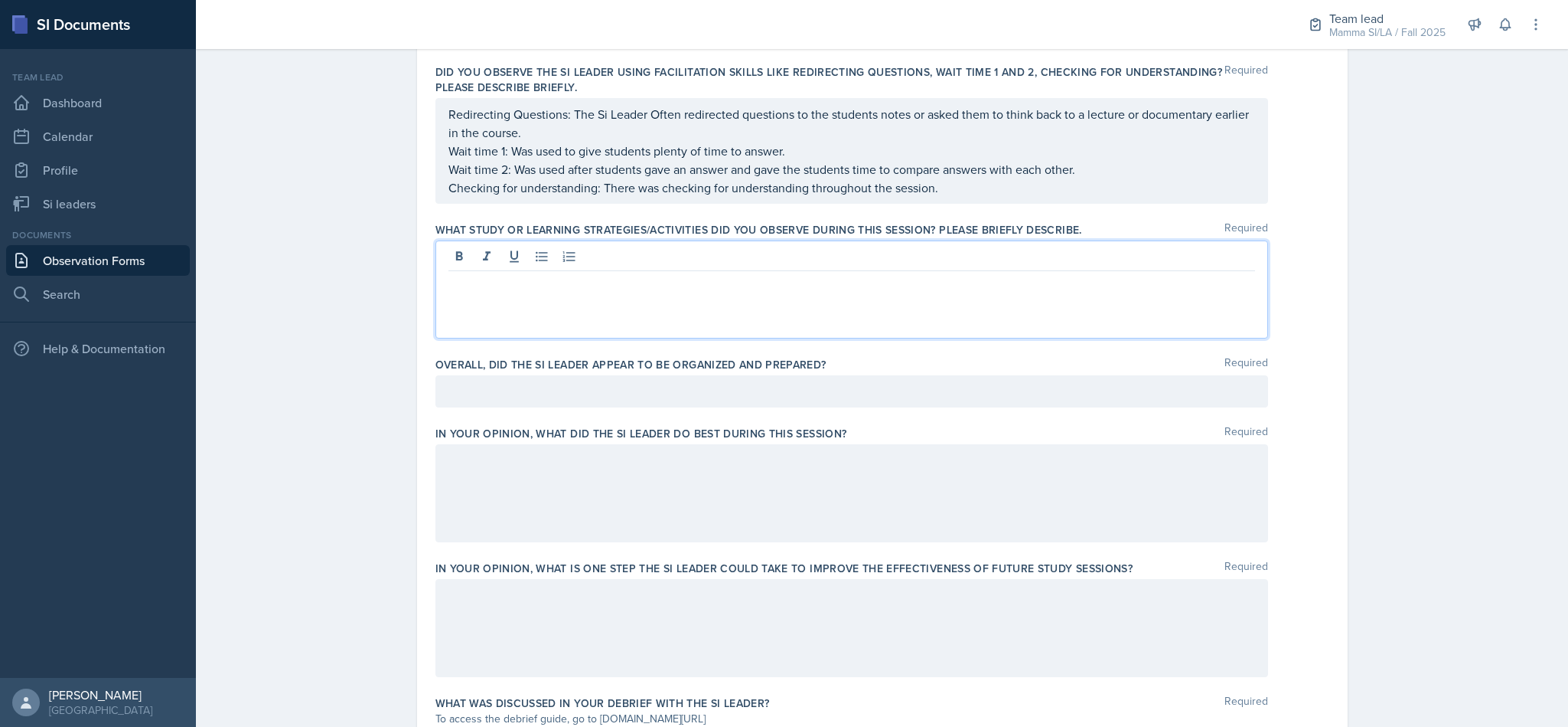
scroll to position [595, 0]
click at [451, 295] on p at bounding box center [851, 285] width 807 height 18
click at [1128, 395] on p at bounding box center [851, 393] width 807 height 18
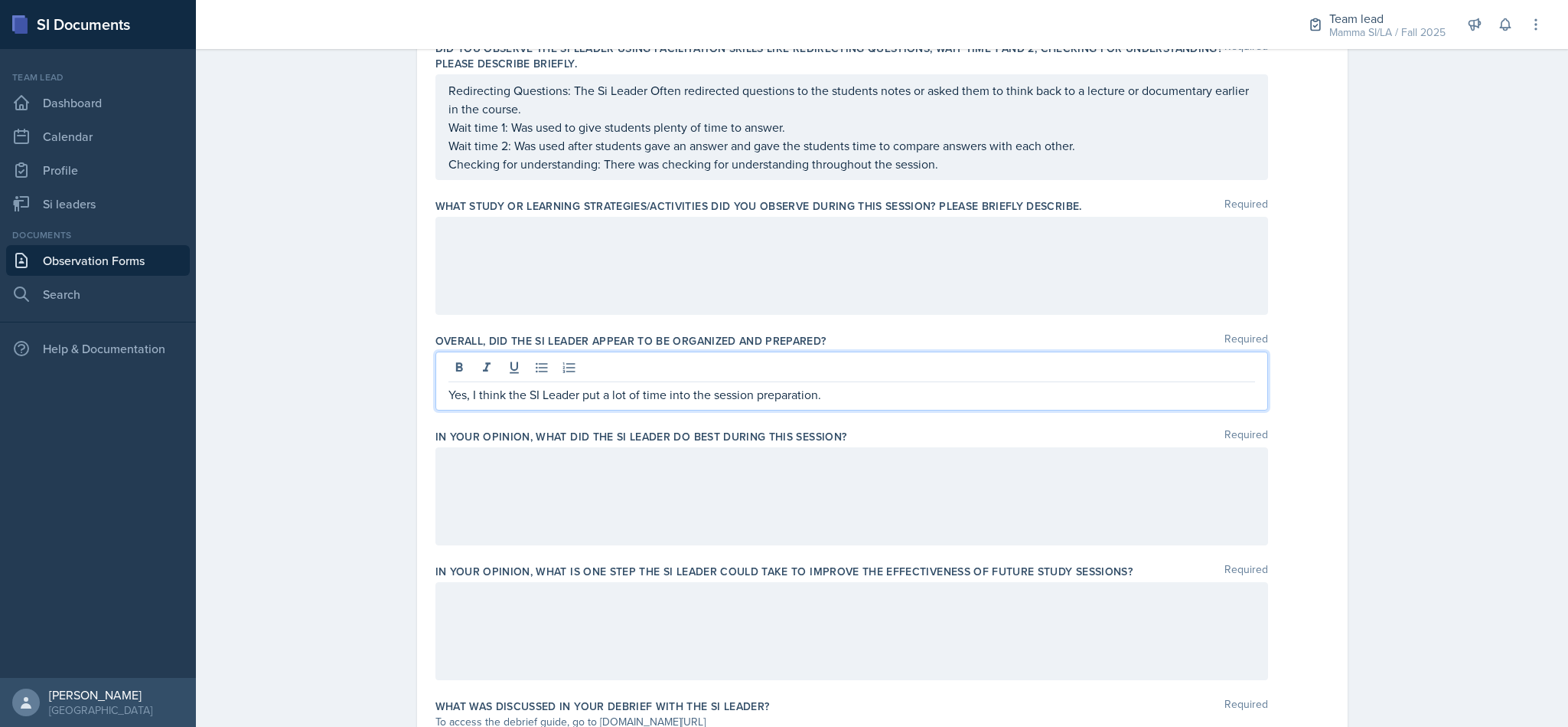
click at [970, 467] on div at bounding box center [852, 496] width 833 height 98
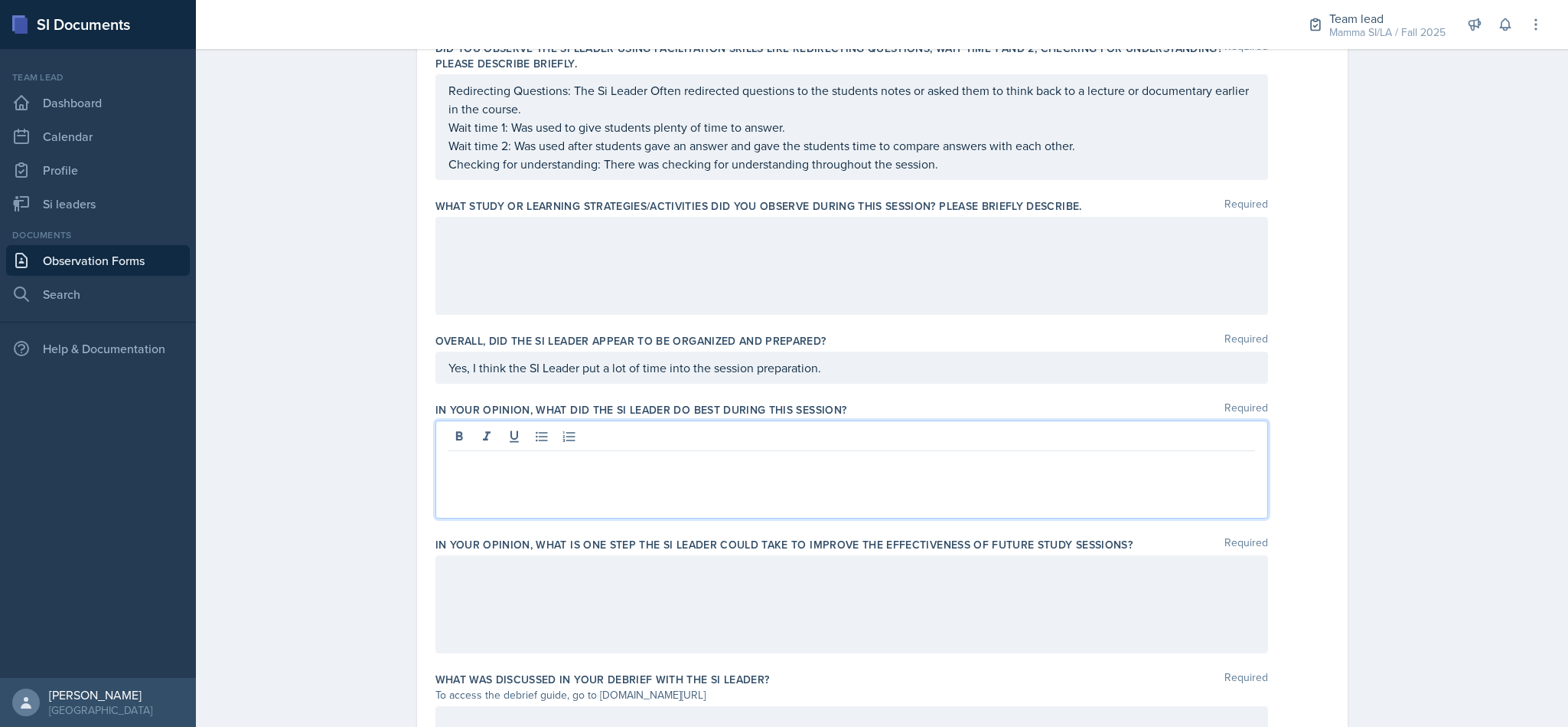
scroll to position [594, 0]
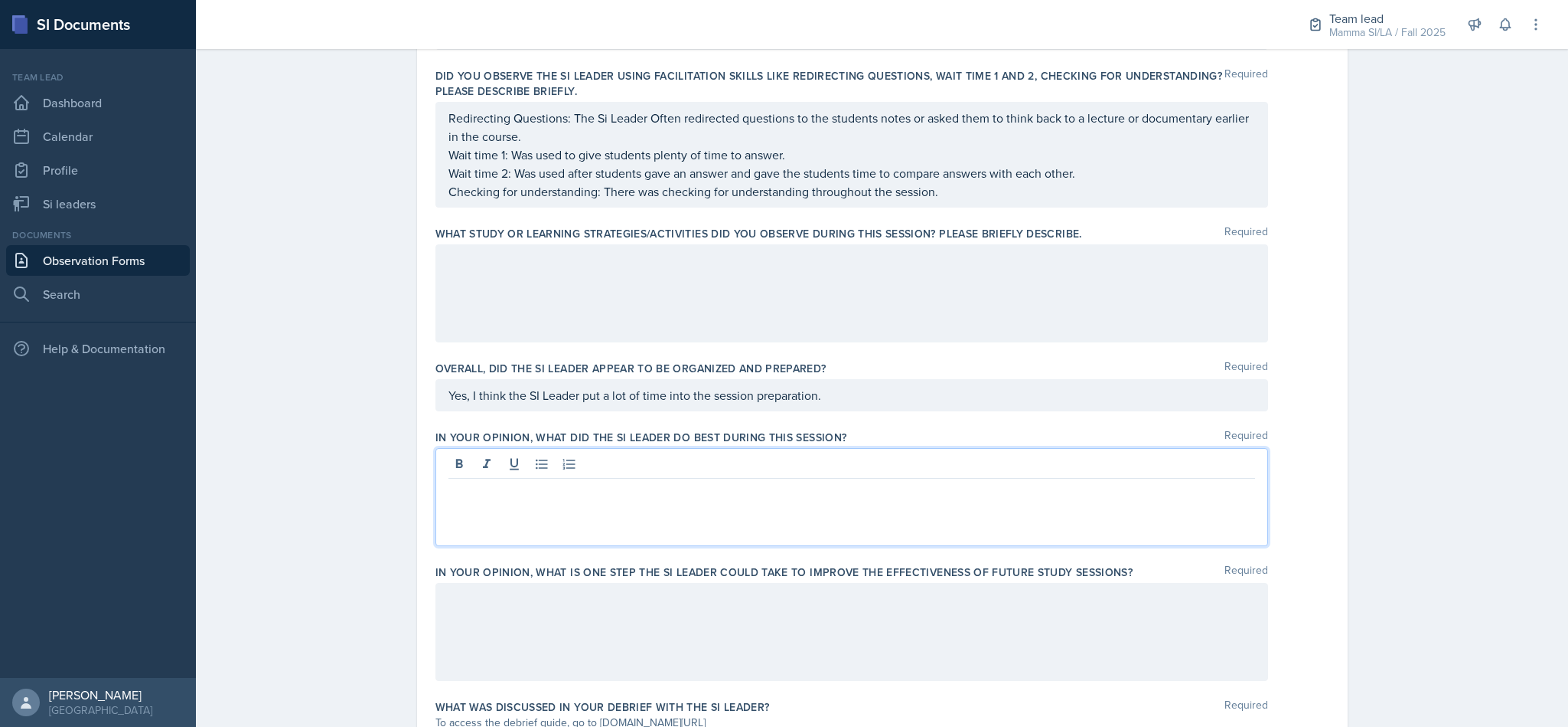
click at [944, 340] on div at bounding box center [852, 293] width 833 height 98
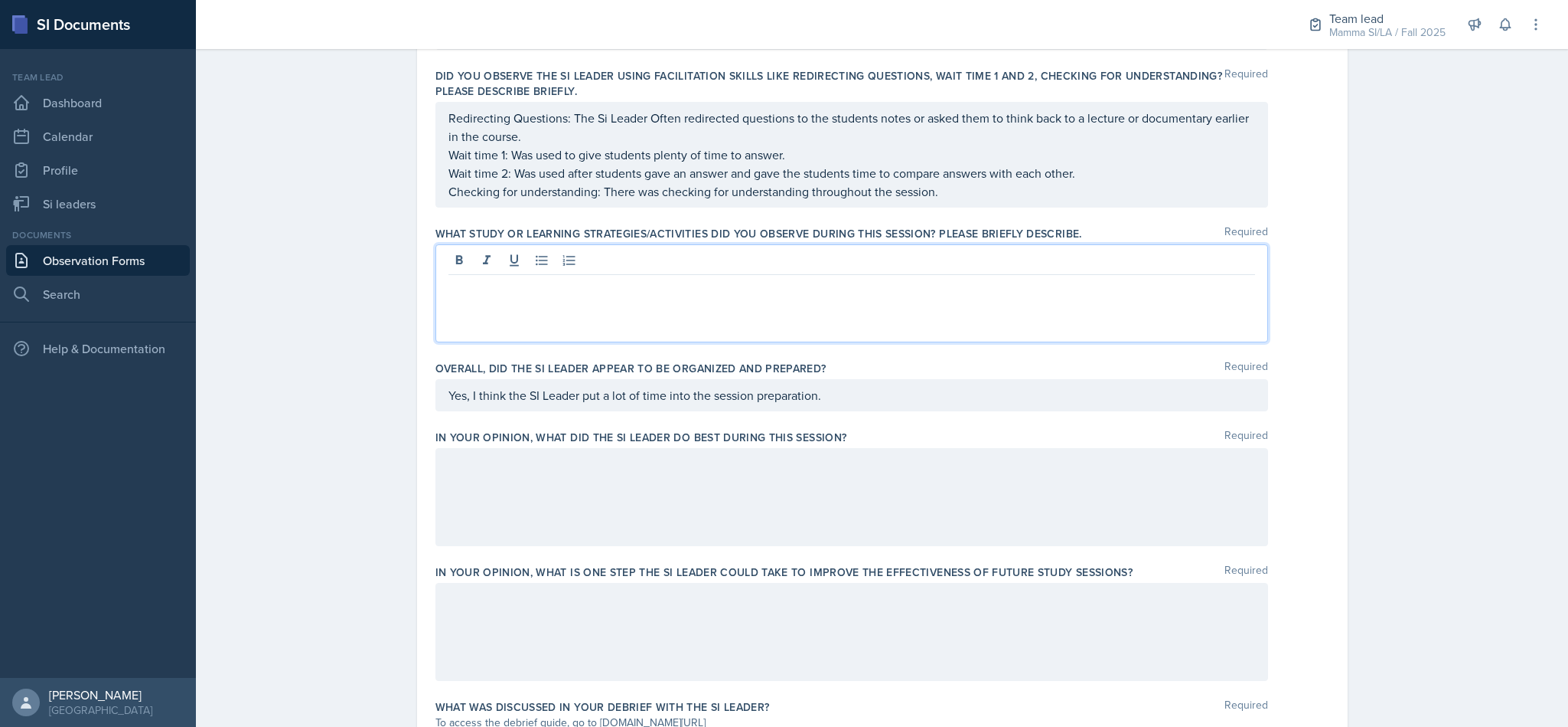
scroll to position [621, 0]
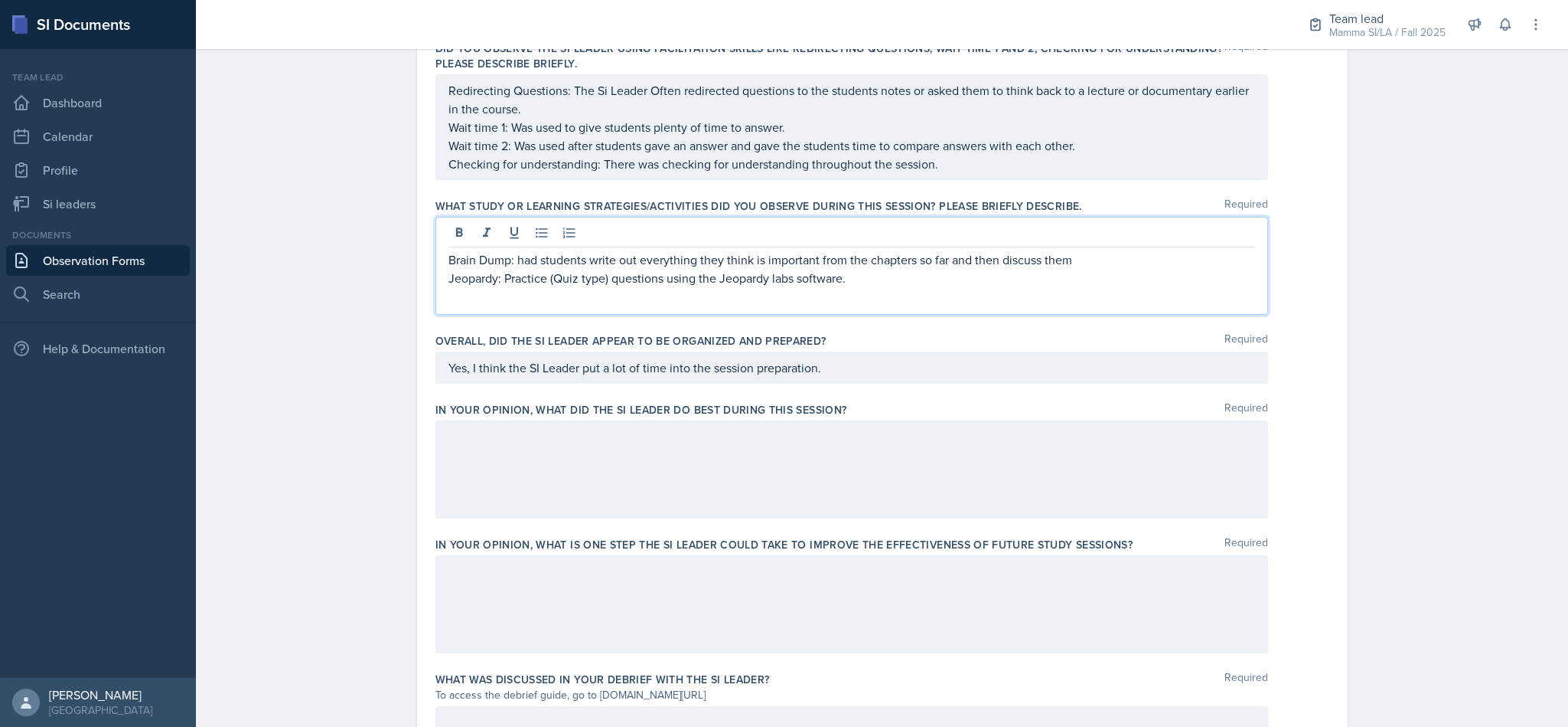
click at [1082, 490] on div at bounding box center [852, 469] width 833 height 98
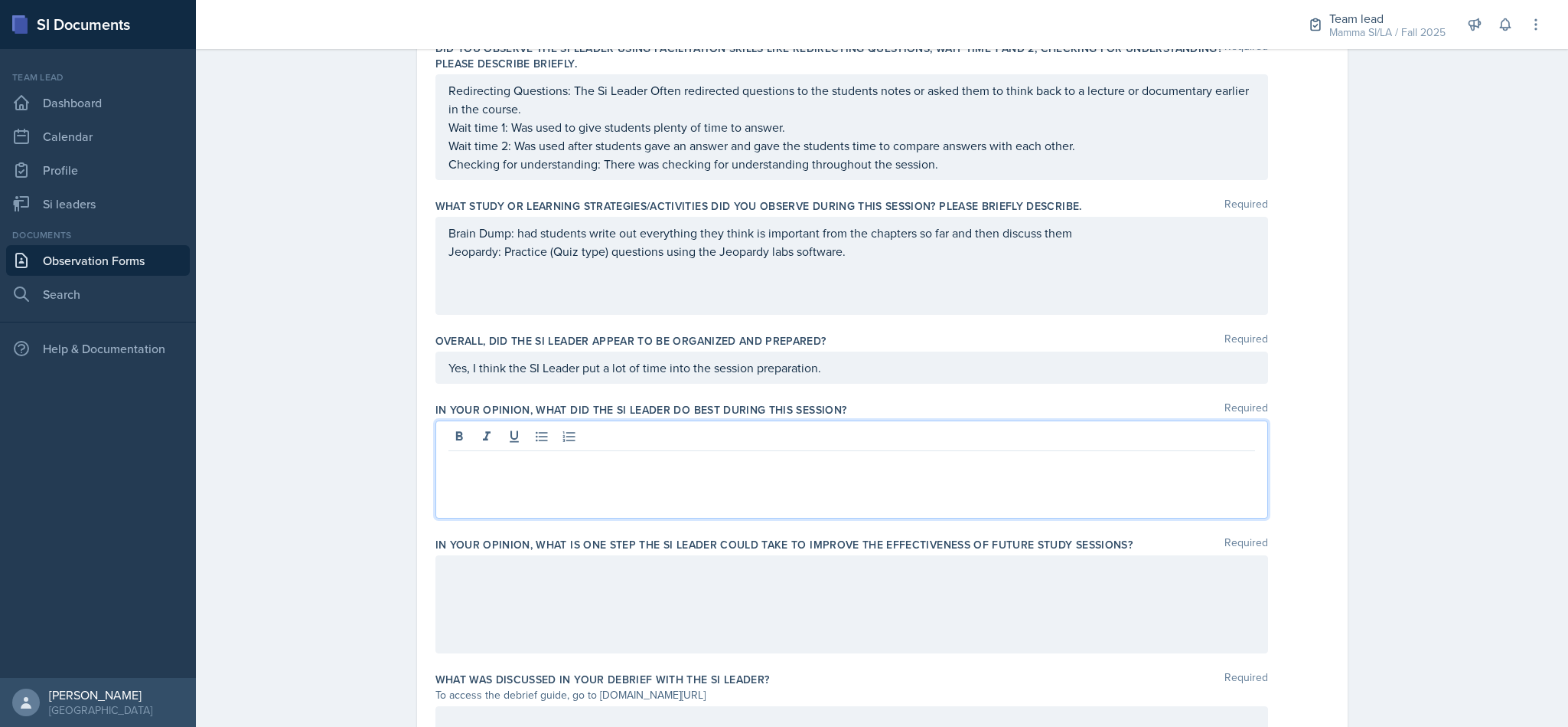
scroll to position [649, 0]
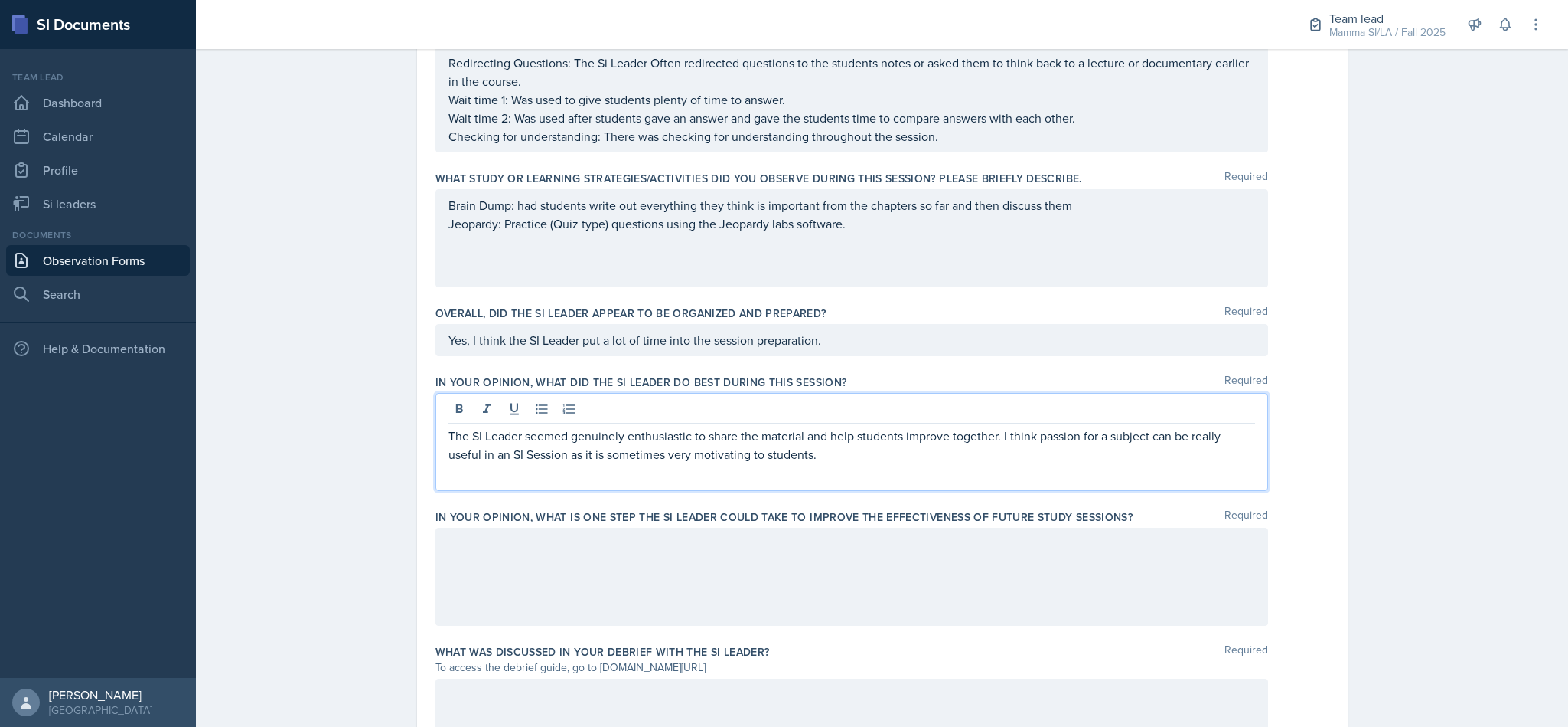
click at [983, 606] on div at bounding box center [852, 576] width 833 height 98
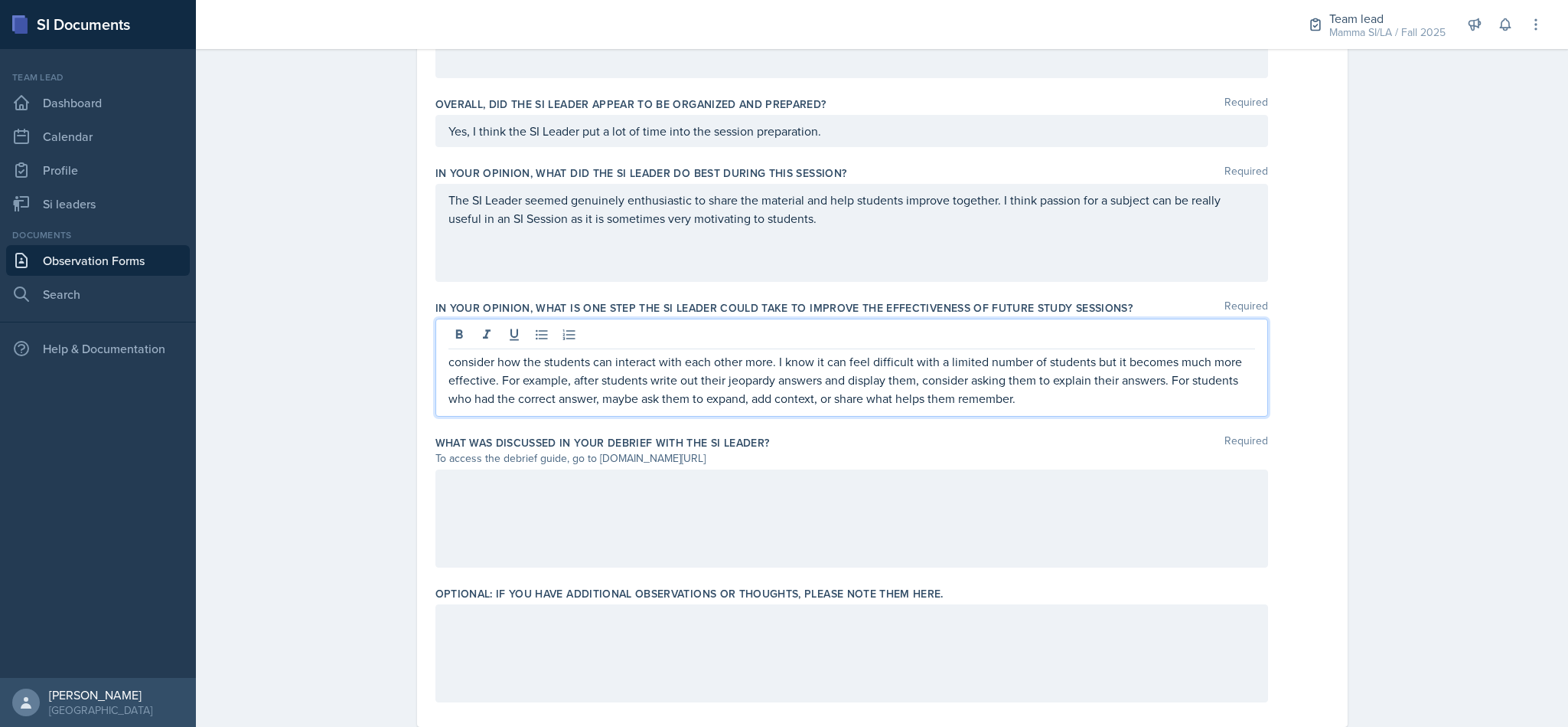
scroll to position [896, 0]
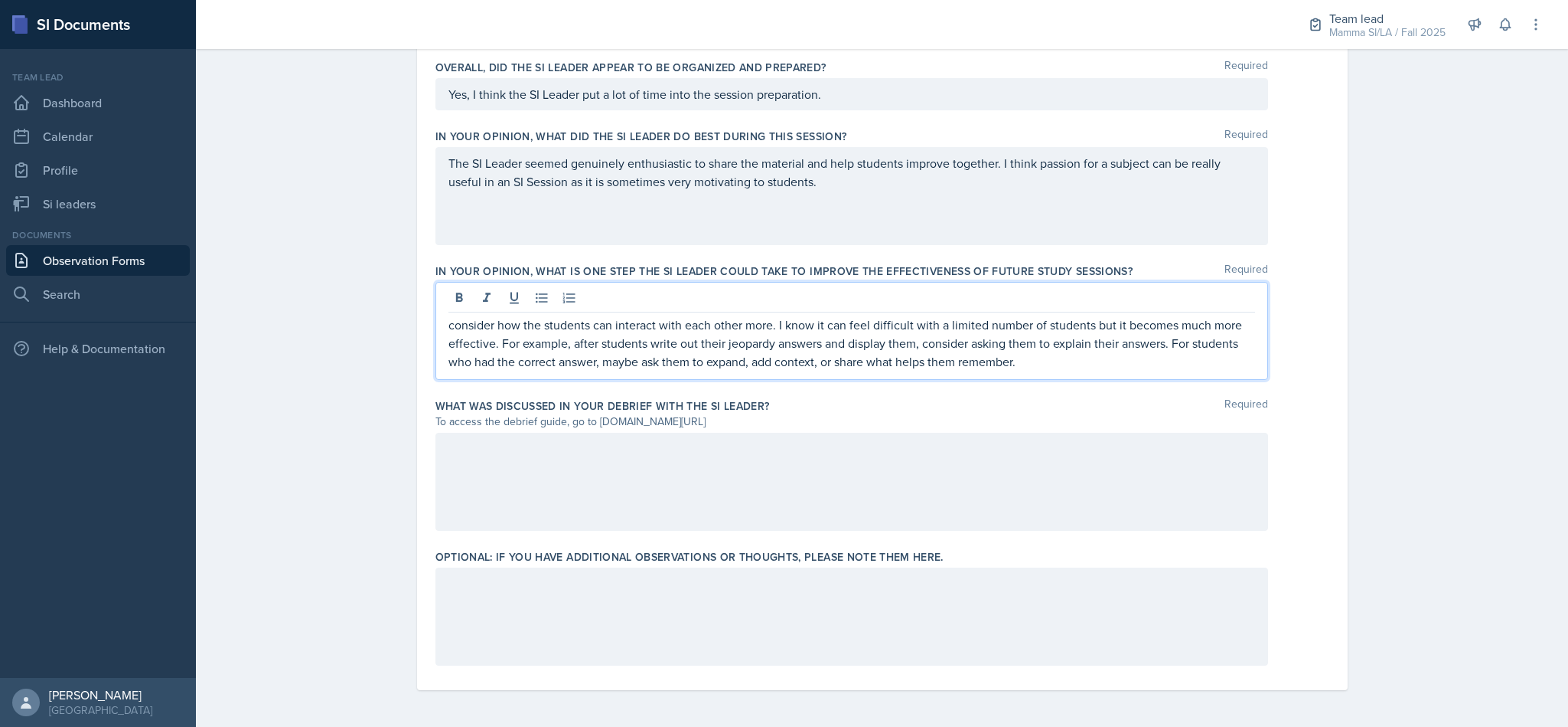
click at [1048, 589] on div at bounding box center [852, 616] width 833 height 98
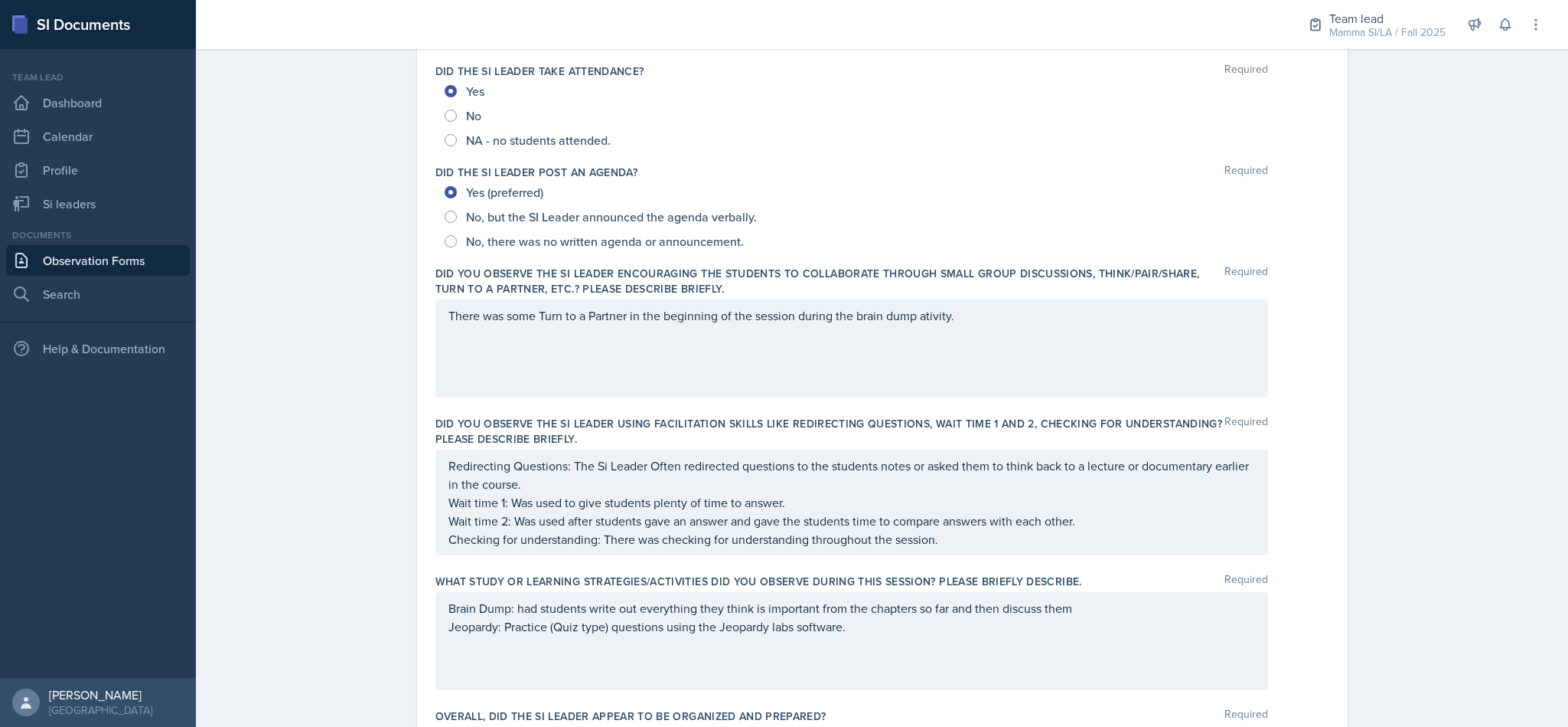
click at [1014, 320] on p "There was some Turn to a Partner in the beginning of the session during the bra…" at bounding box center [851, 315] width 807 height 18
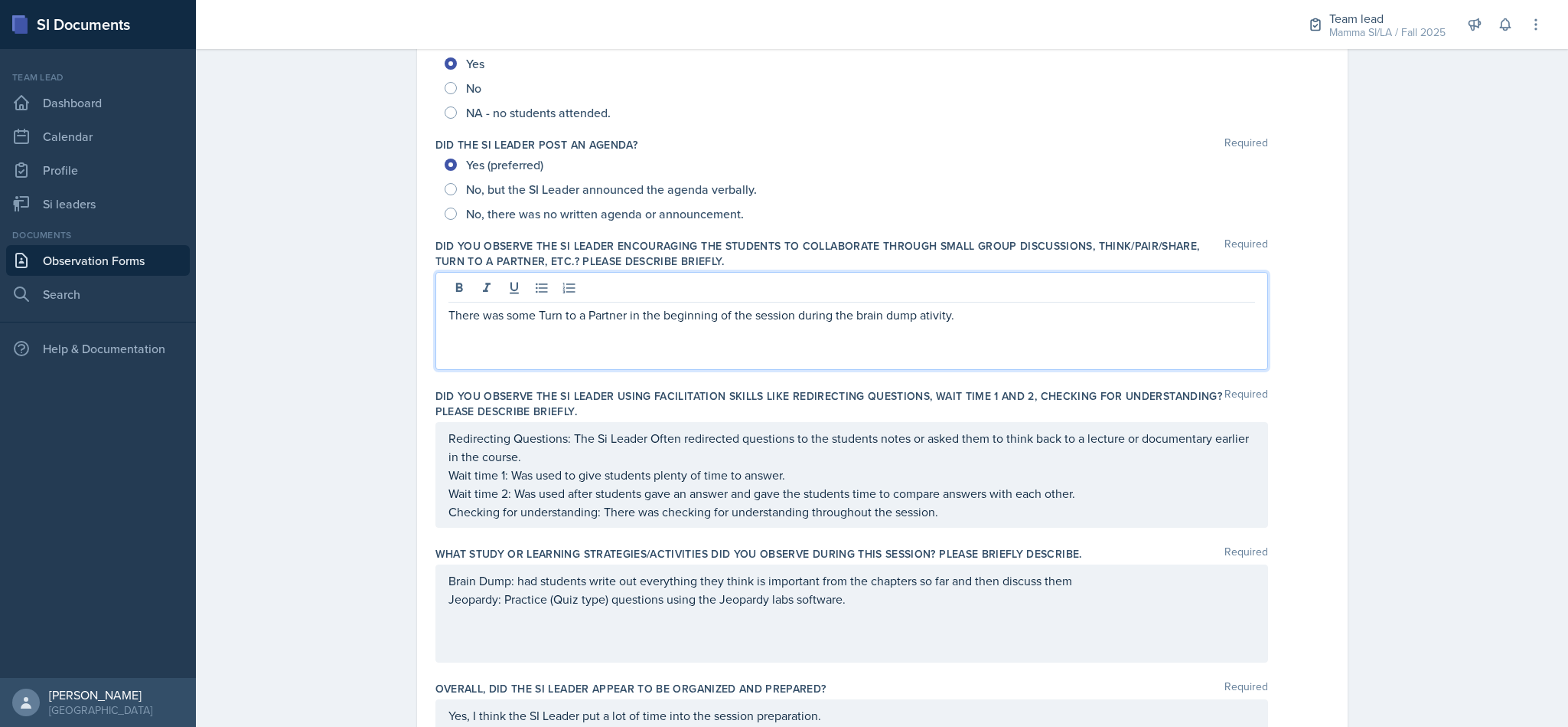
click at [935, 322] on p "There was some Turn to a Partner in the beginning of the session during the bra…" at bounding box center [851, 314] width 807 height 18
click at [1024, 322] on p "There was some Turn to a Partner in the beginning of the session during the bra…" at bounding box center [851, 314] width 807 height 18
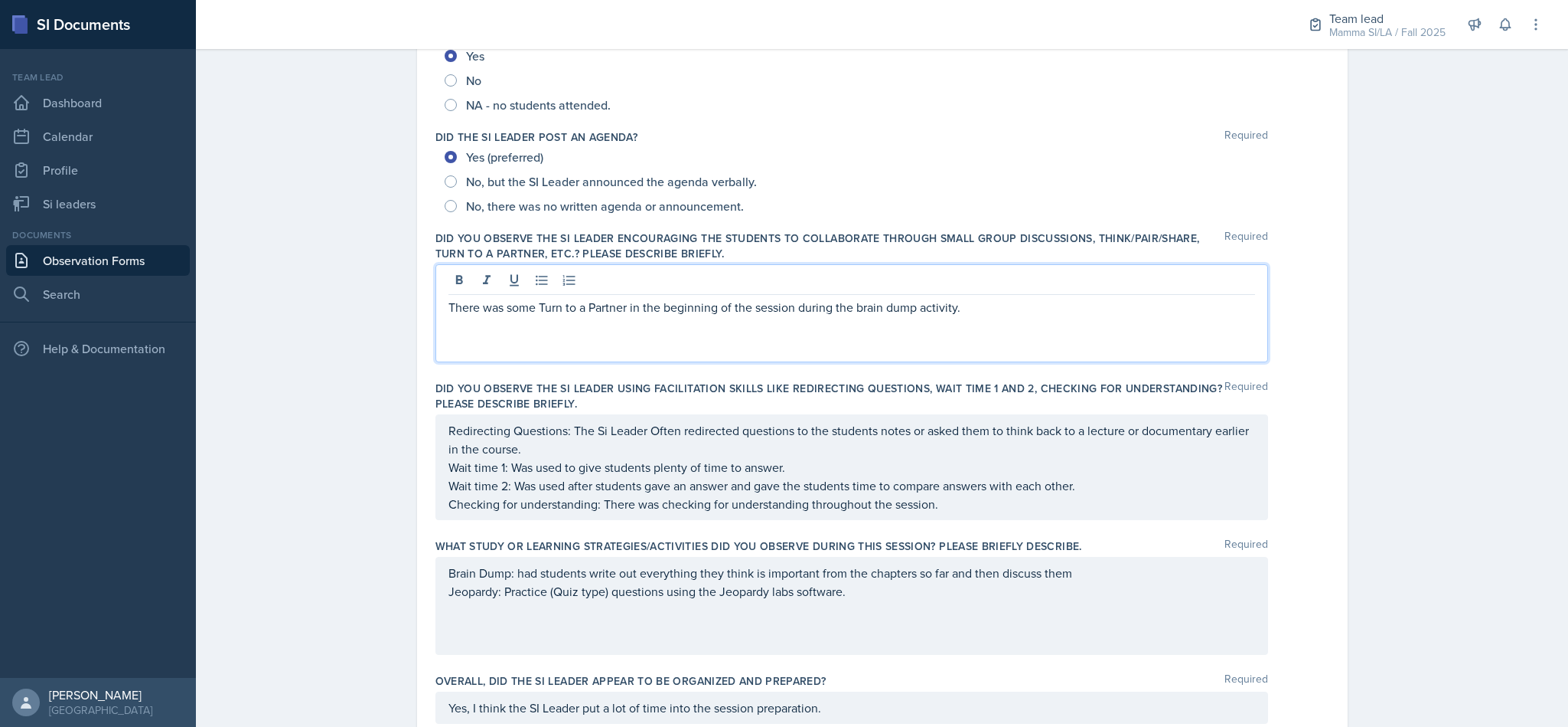
click at [958, 599] on p "Jeopardy: Practice (Quiz type) questions using the Jeopardy labs software." at bounding box center [851, 591] width 807 height 18
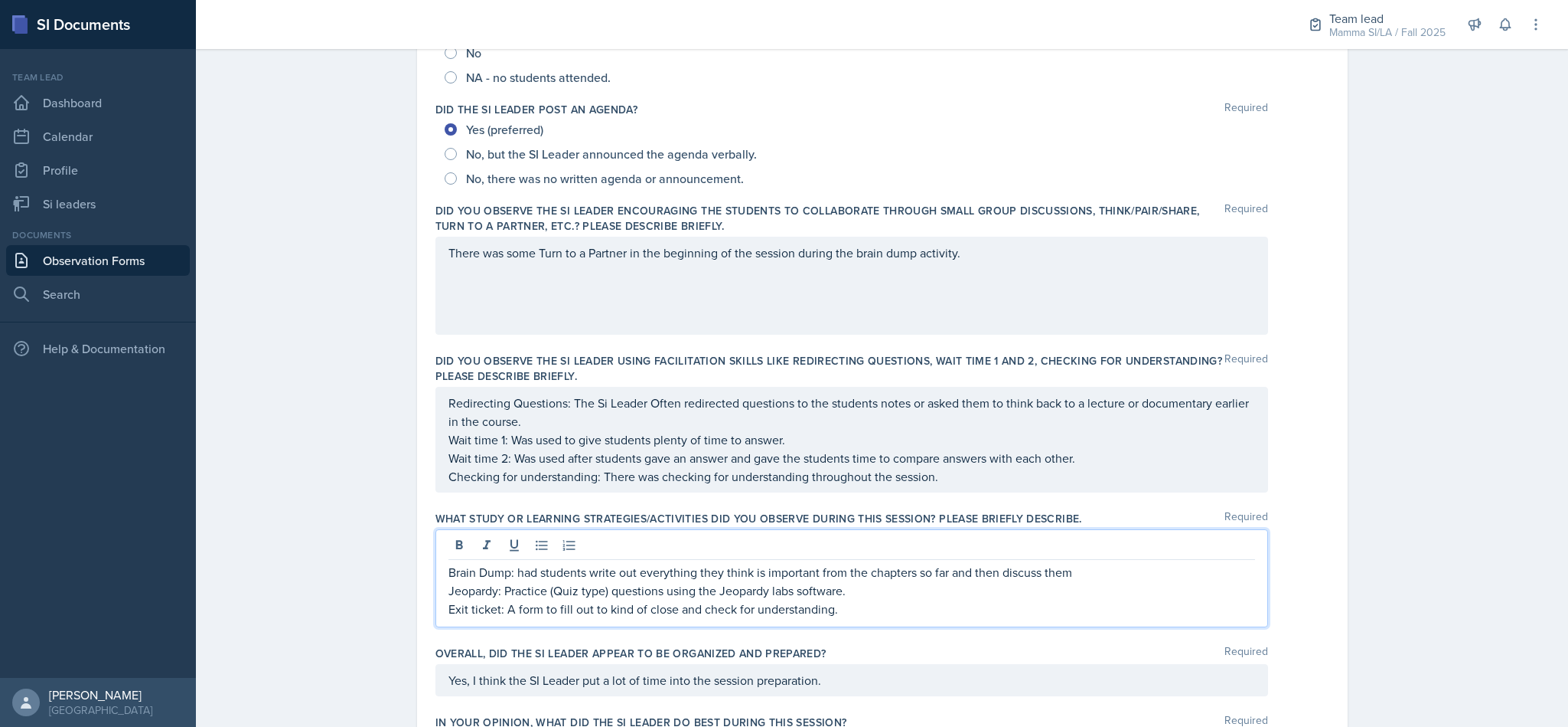
click at [1078, 262] on div "There was some Turn to a Partner in the beginning of the session during the bra…" at bounding box center [852, 285] width 833 height 98
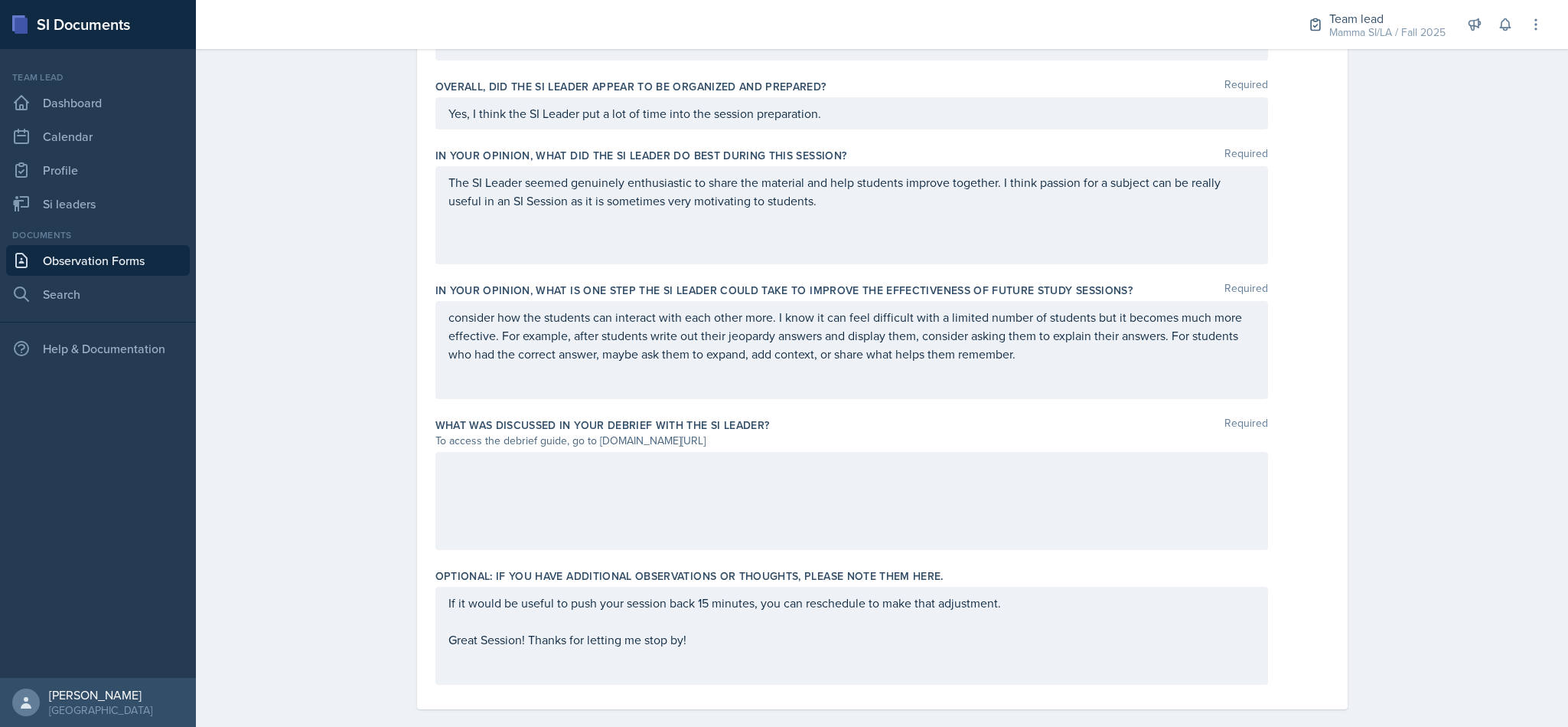
scroll to position [896, 0]
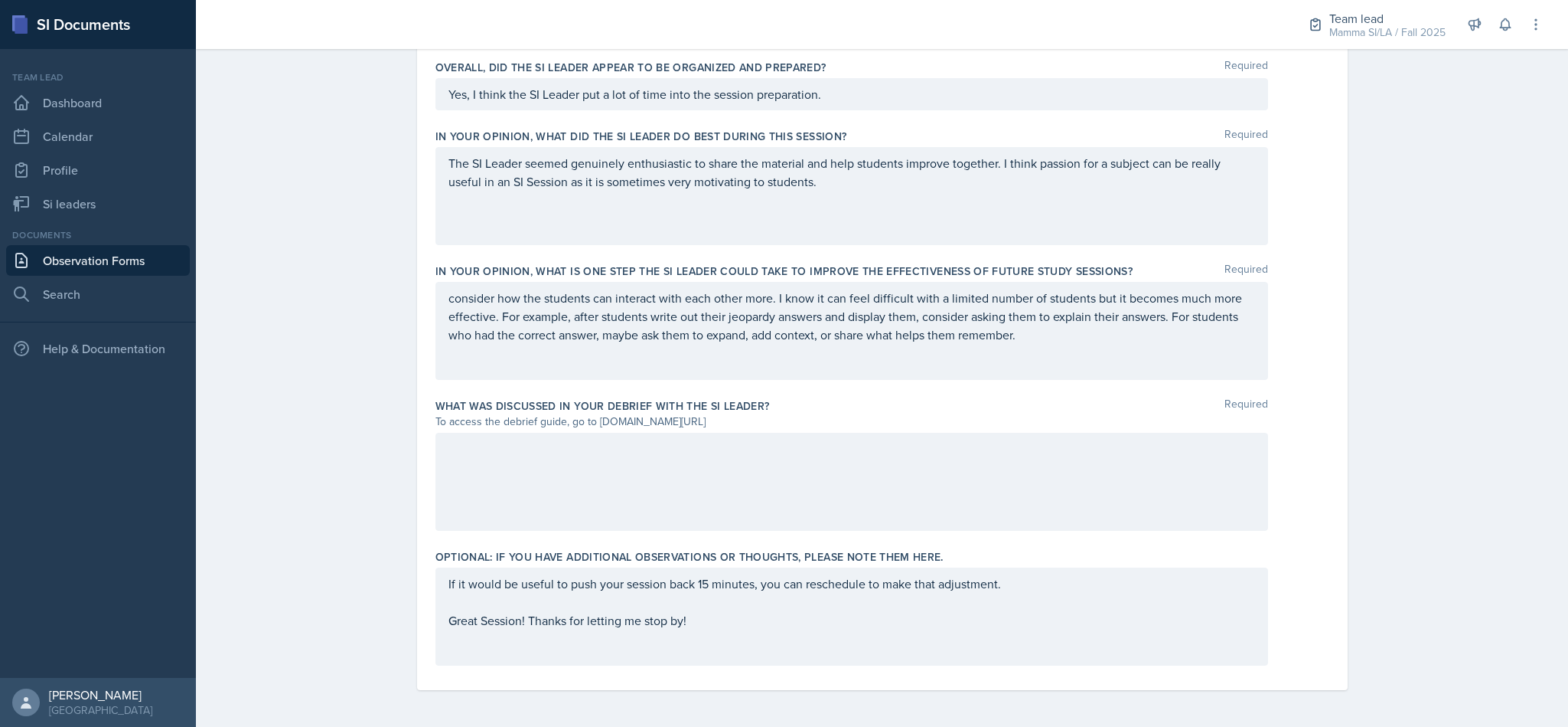
click at [443, 294] on div "consider how the students can interact with each other more. I know it can feel…" at bounding box center [852, 330] width 833 height 98
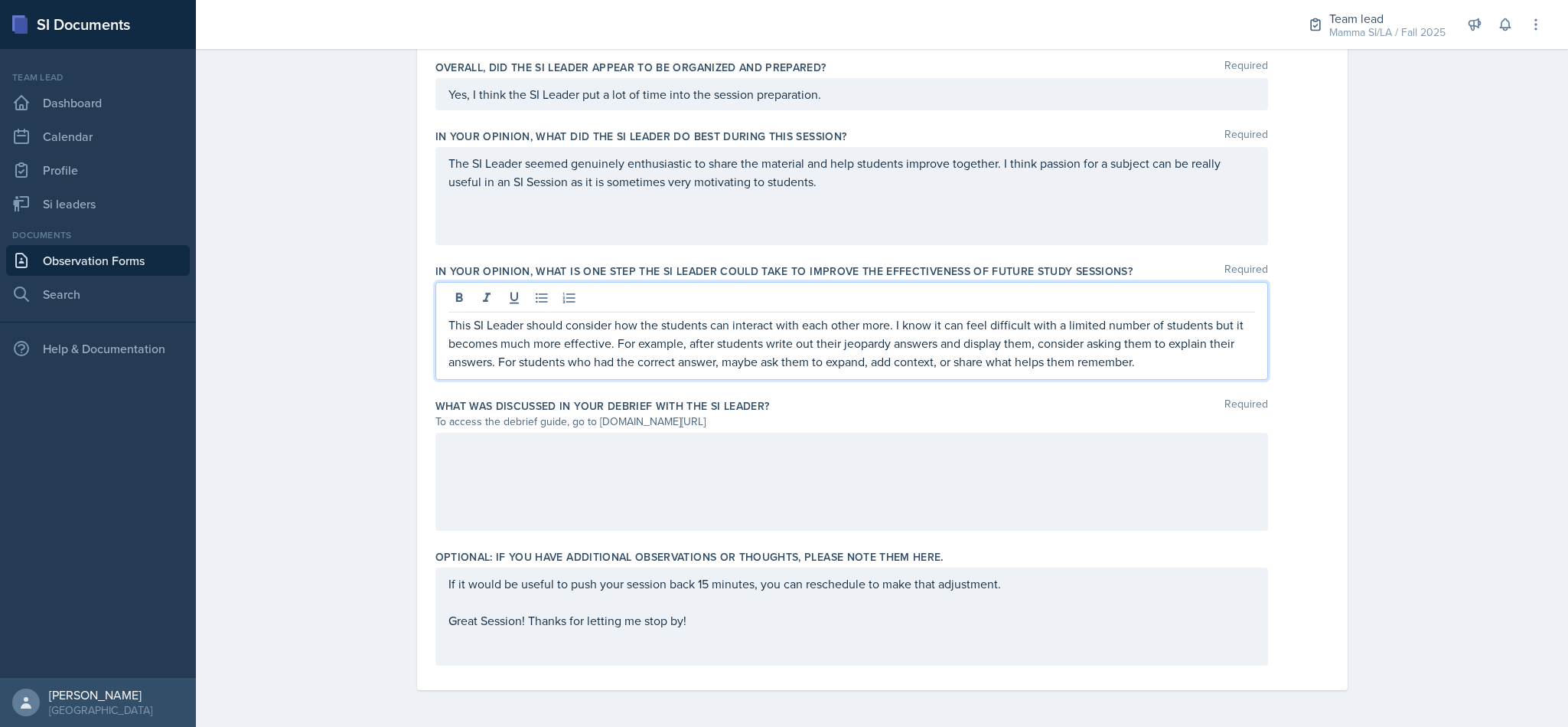
click at [1128, 458] on div at bounding box center [852, 482] width 833 height 98
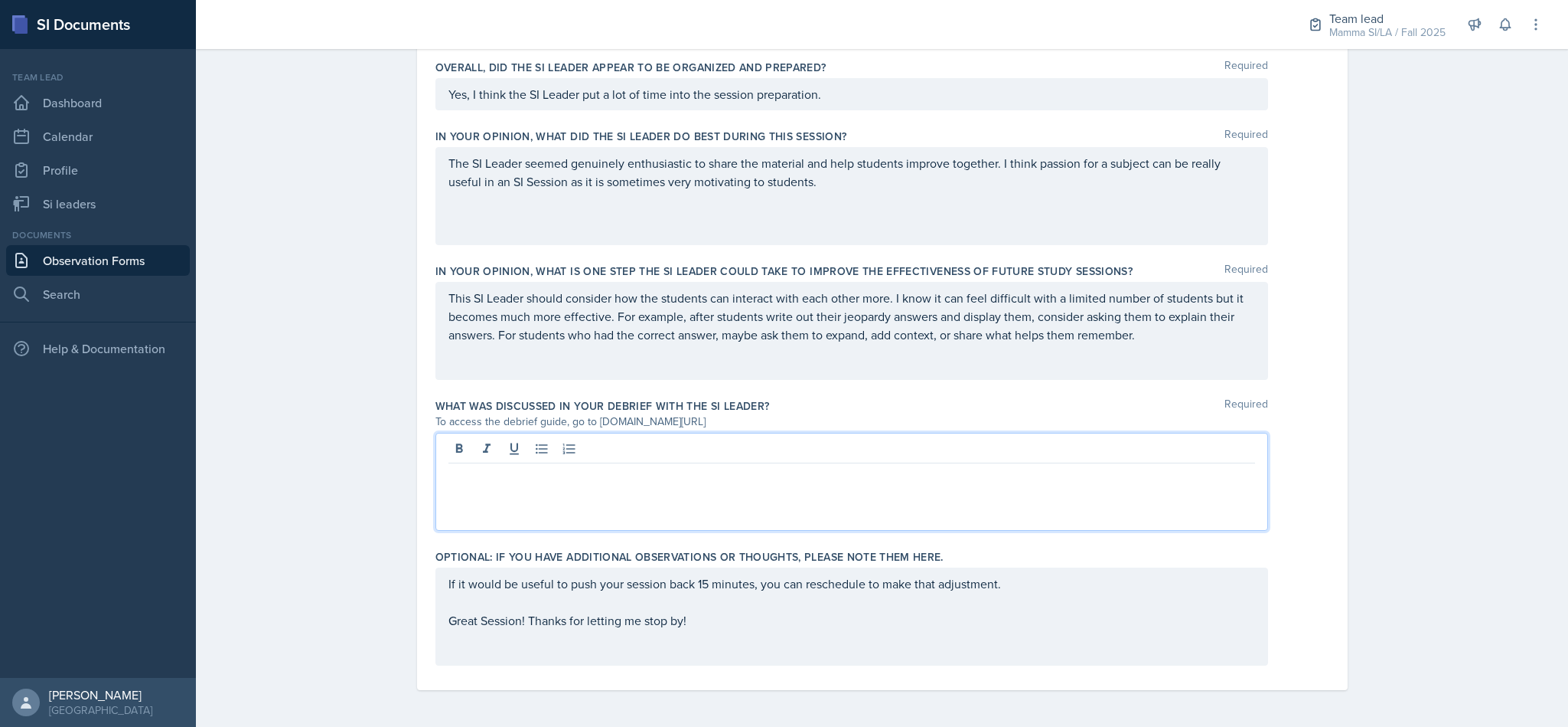
click at [1177, 326] on p "This SI Leader should consider how the students can interact with each other mo…" at bounding box center [851, 316] width 807 height 55
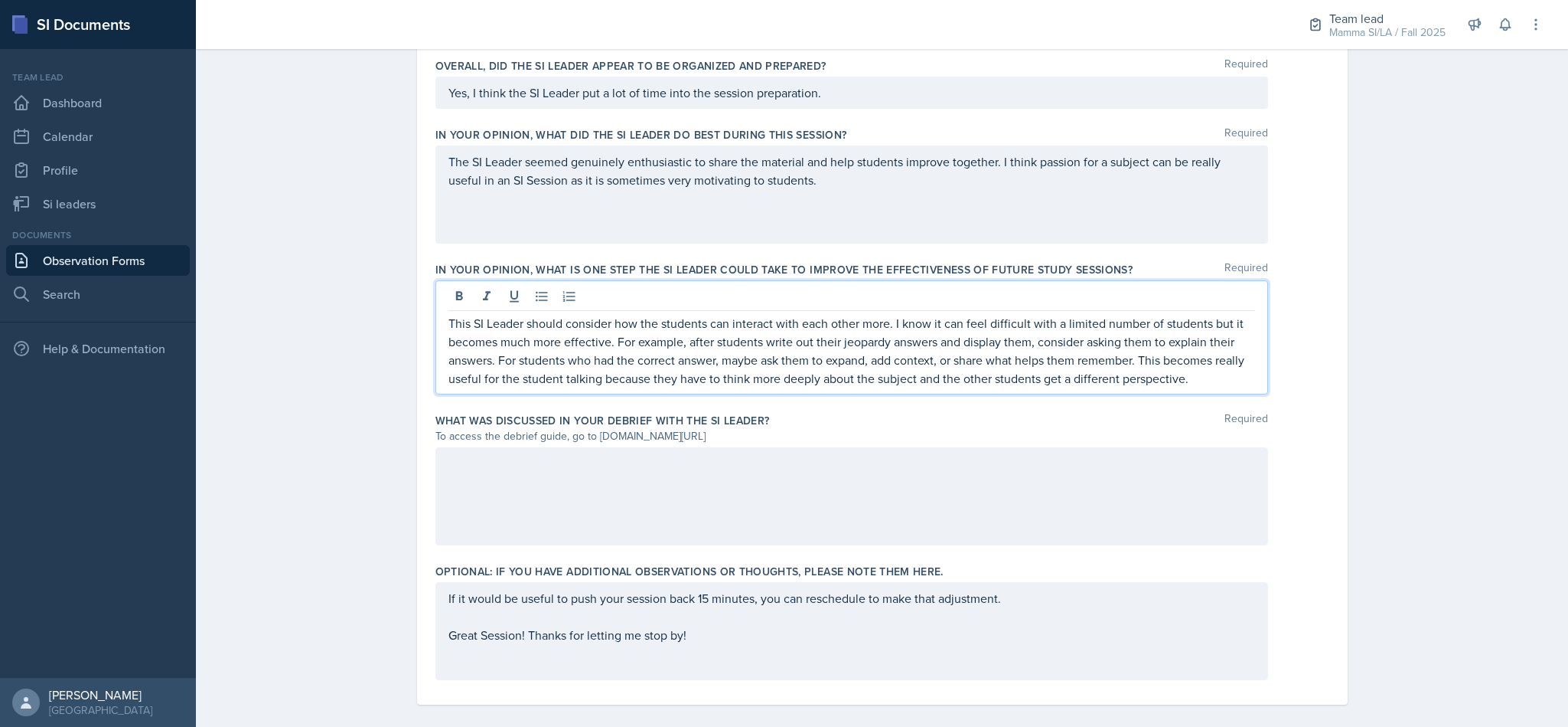
click at [521, 639] on div "If it would be useful to push your session back 15 minutes, you can reschedule …" at bounding box center [851, 616] width 807 height 55
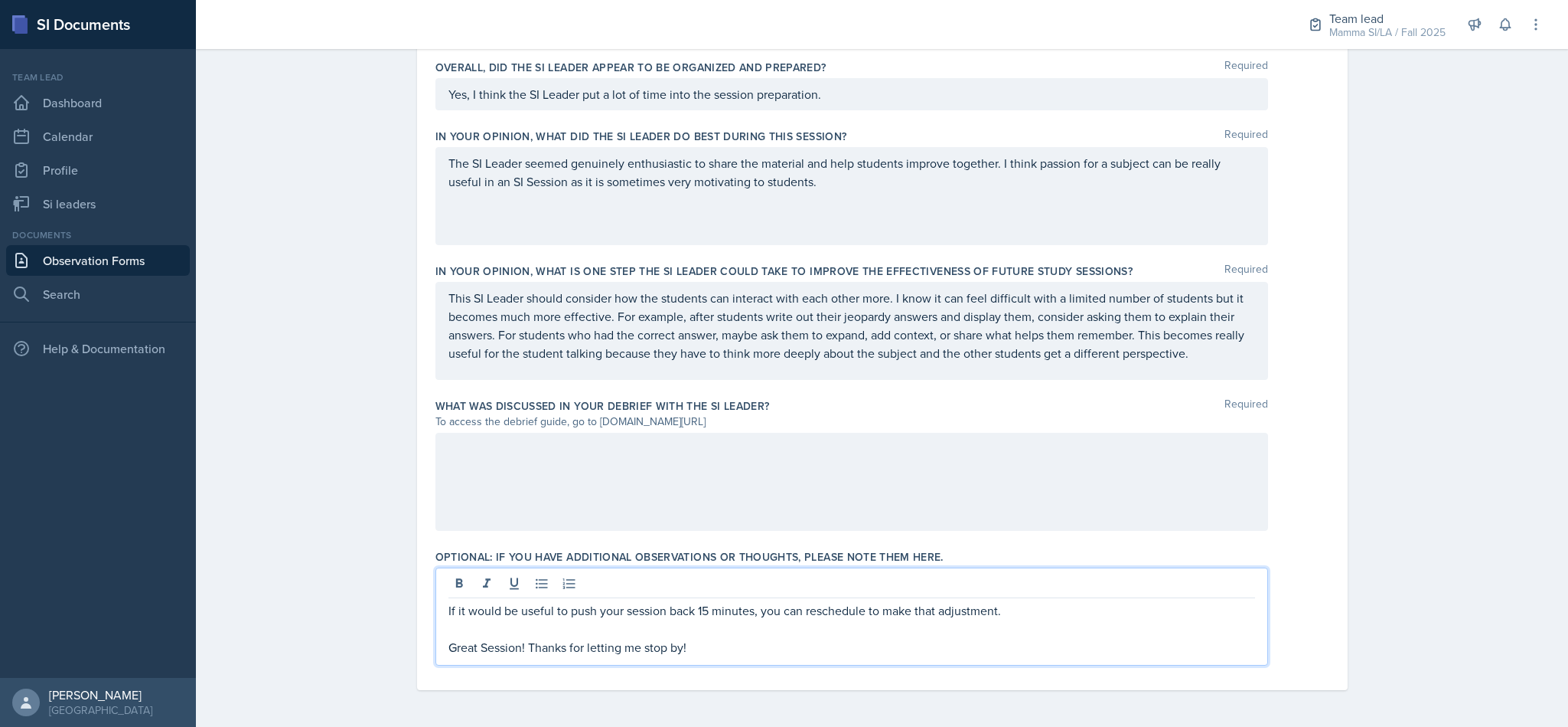
scroll to position [878, 0]
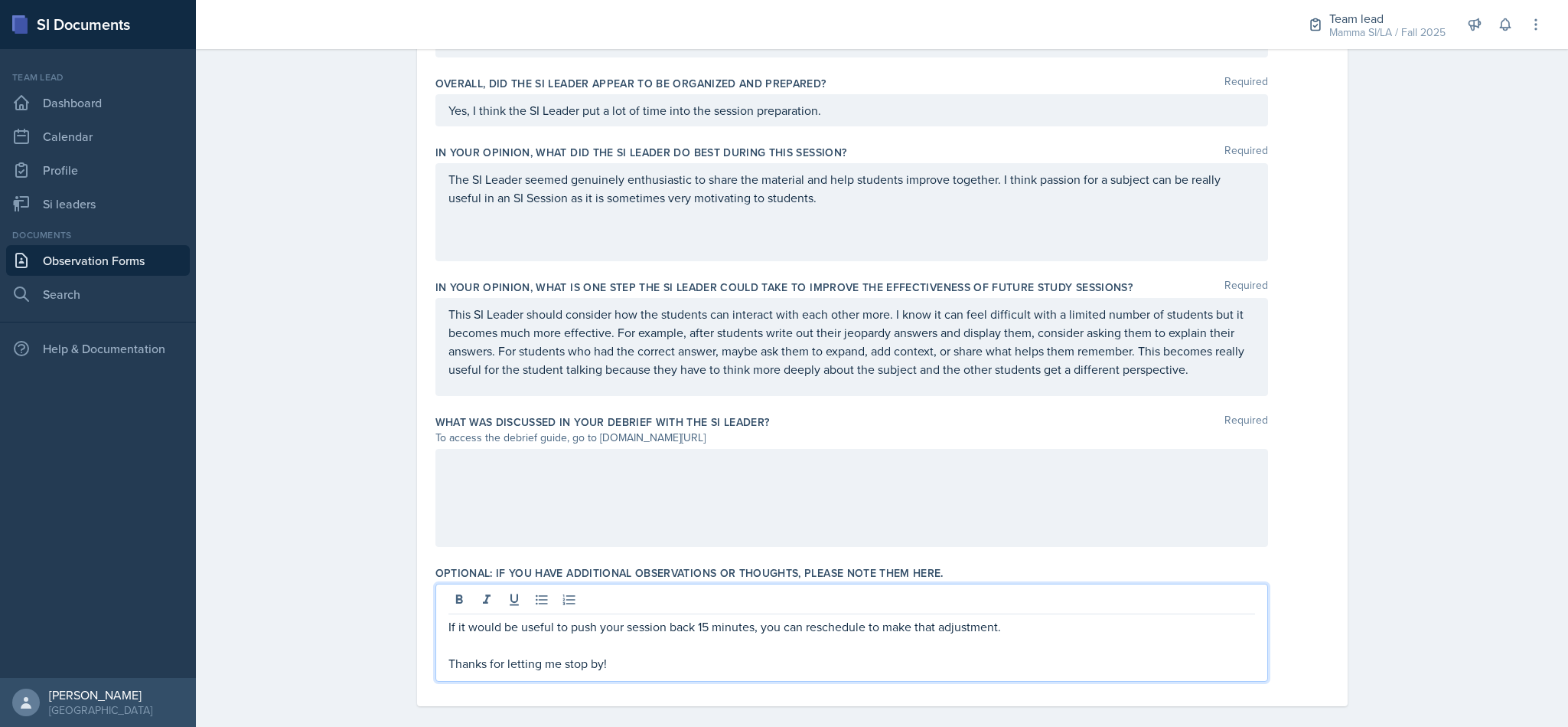
click at [738, 664] on p "Thanks for letting me stop by!" at bounding box center [851, 663] width 807 height 18
click at [938, 508] on div at bounding box center [852, 497] width 833 height 98
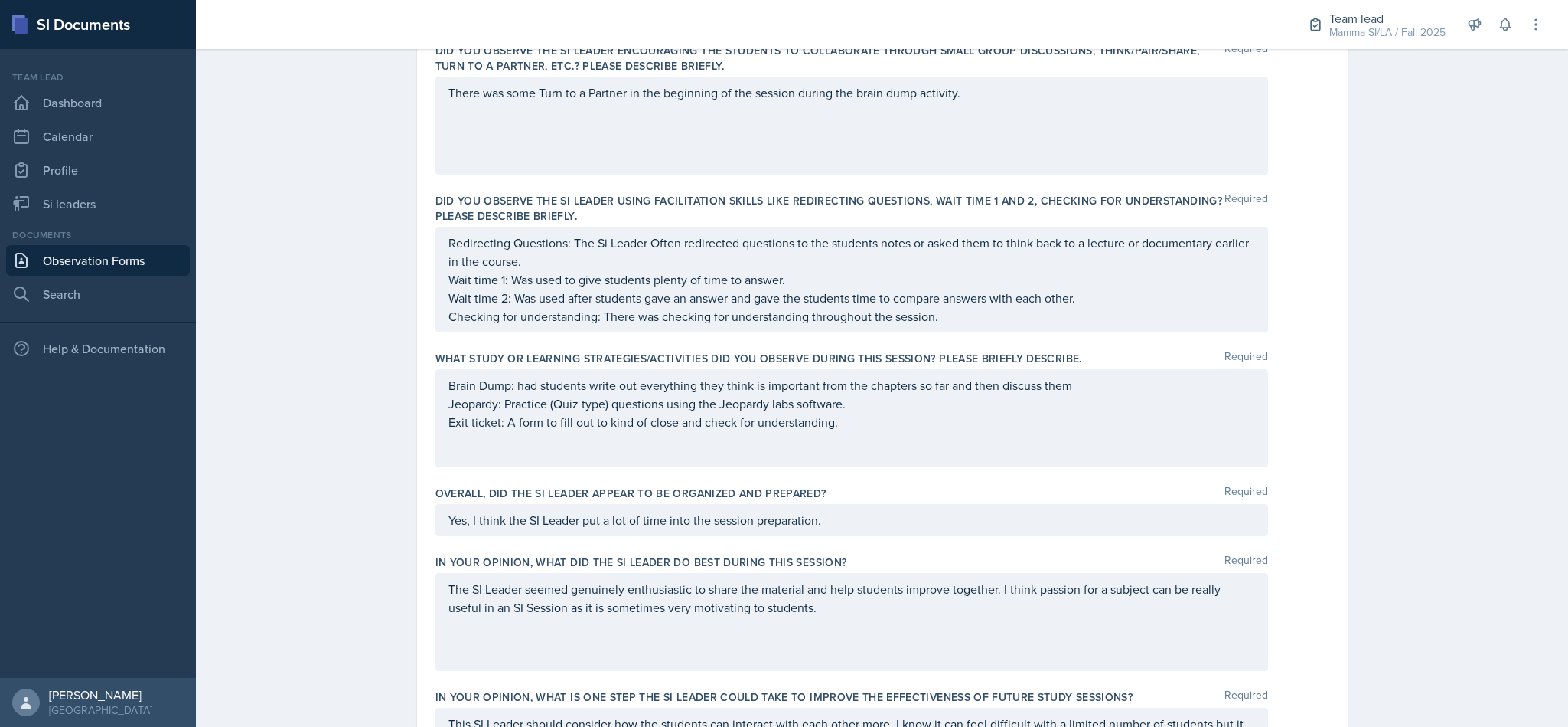
scroll to position [0, 0]
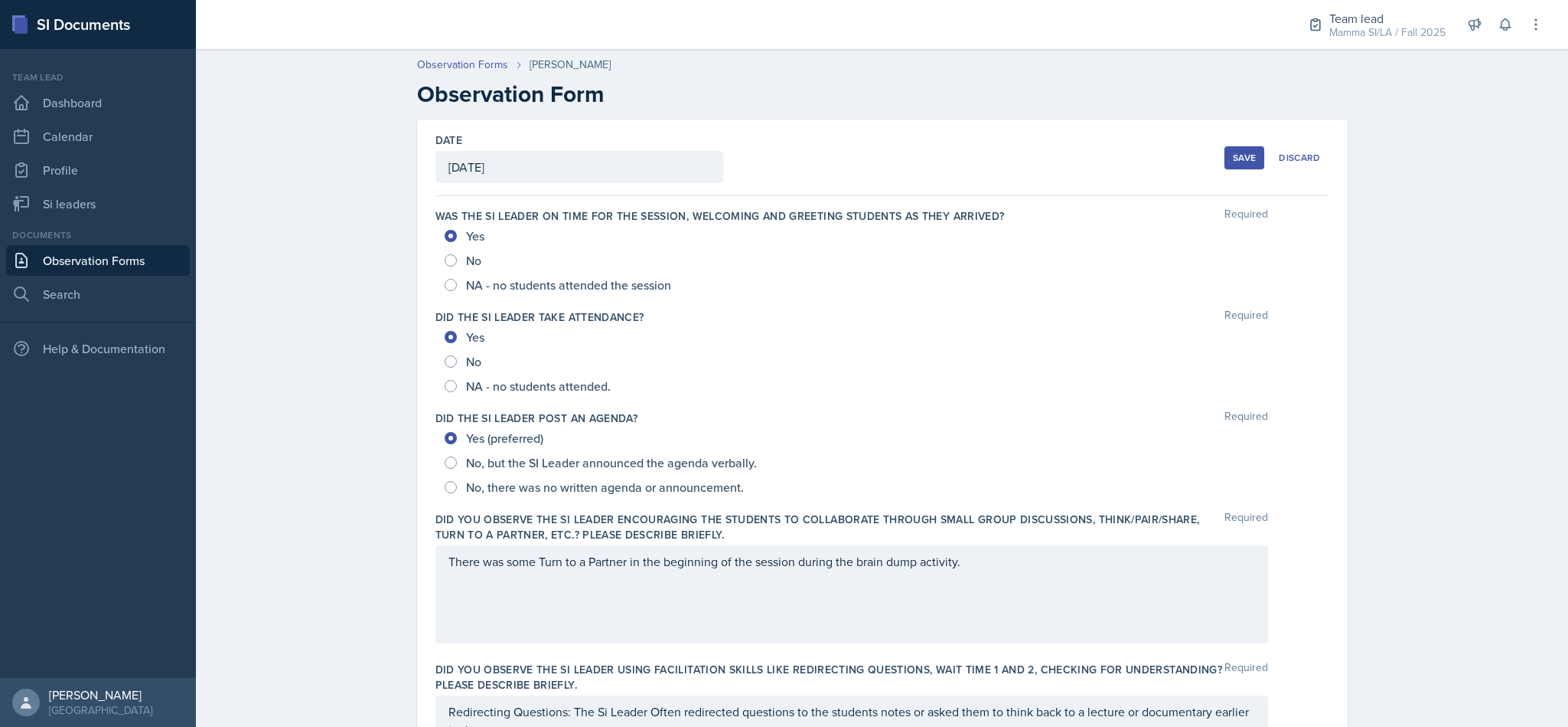
click at [1233, 152] on div "Save" at bounding box center [1244, 158] width 23 height 13
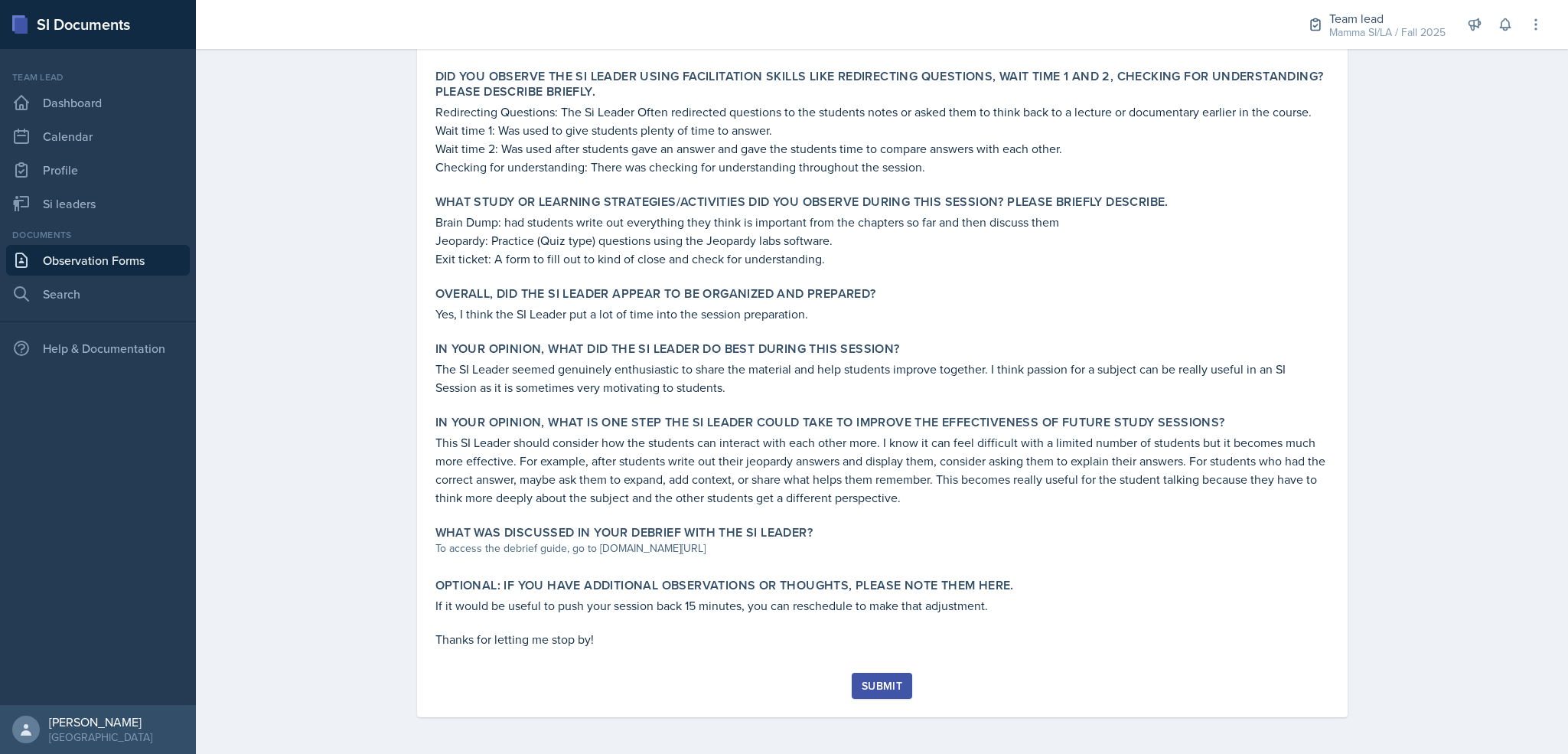
scroll to position [551, 0]
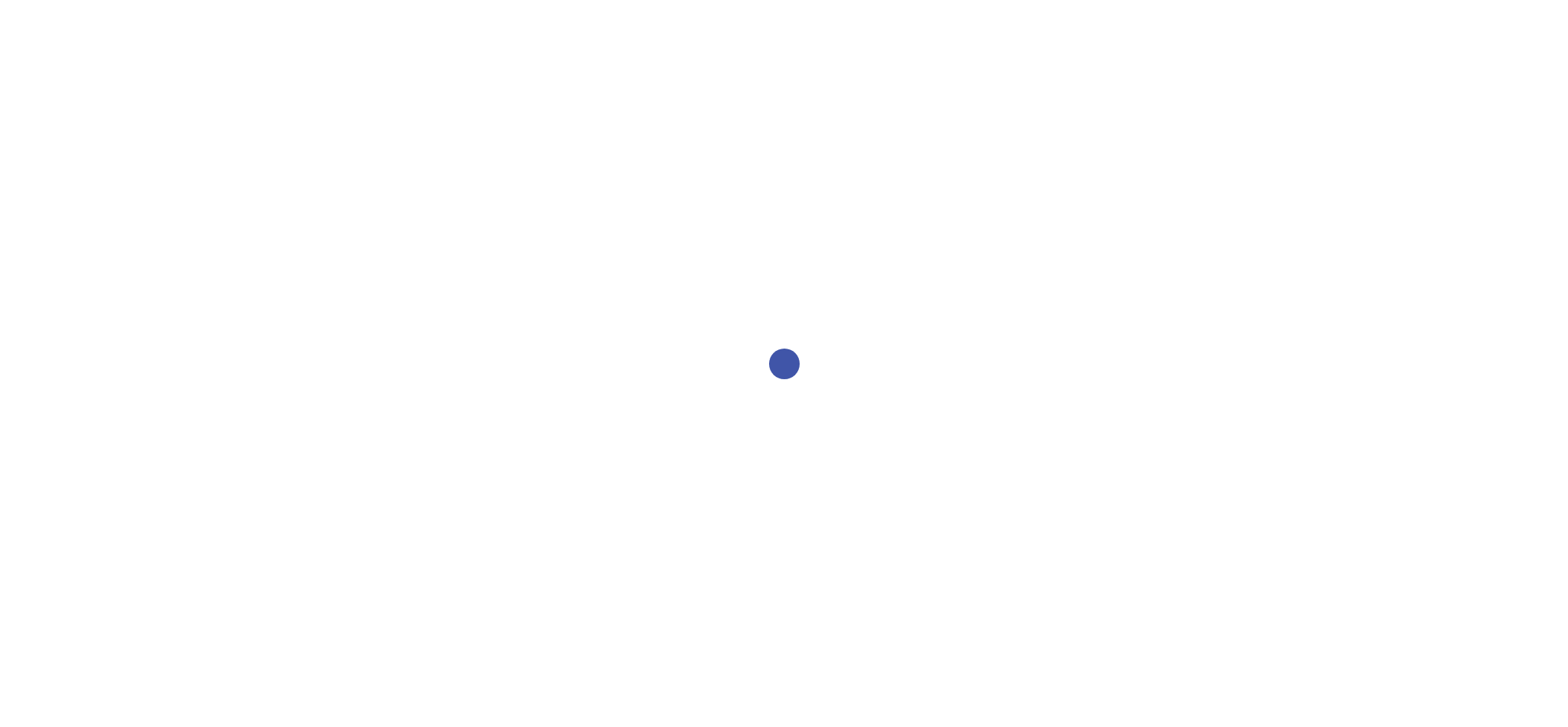
select select "2bed604d-1099-4043-b1bc-2365e8740244"
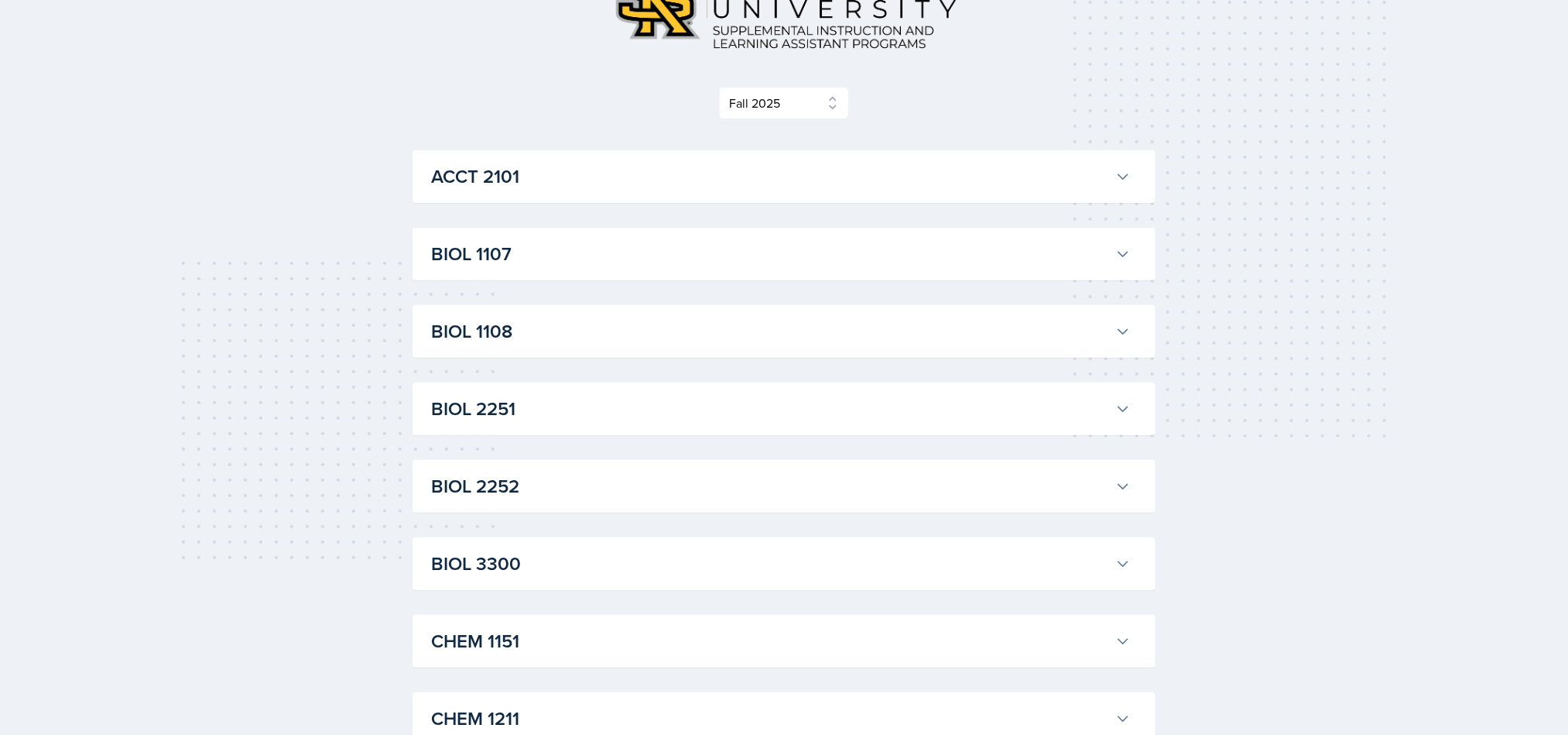
scroll to position [174, 0]
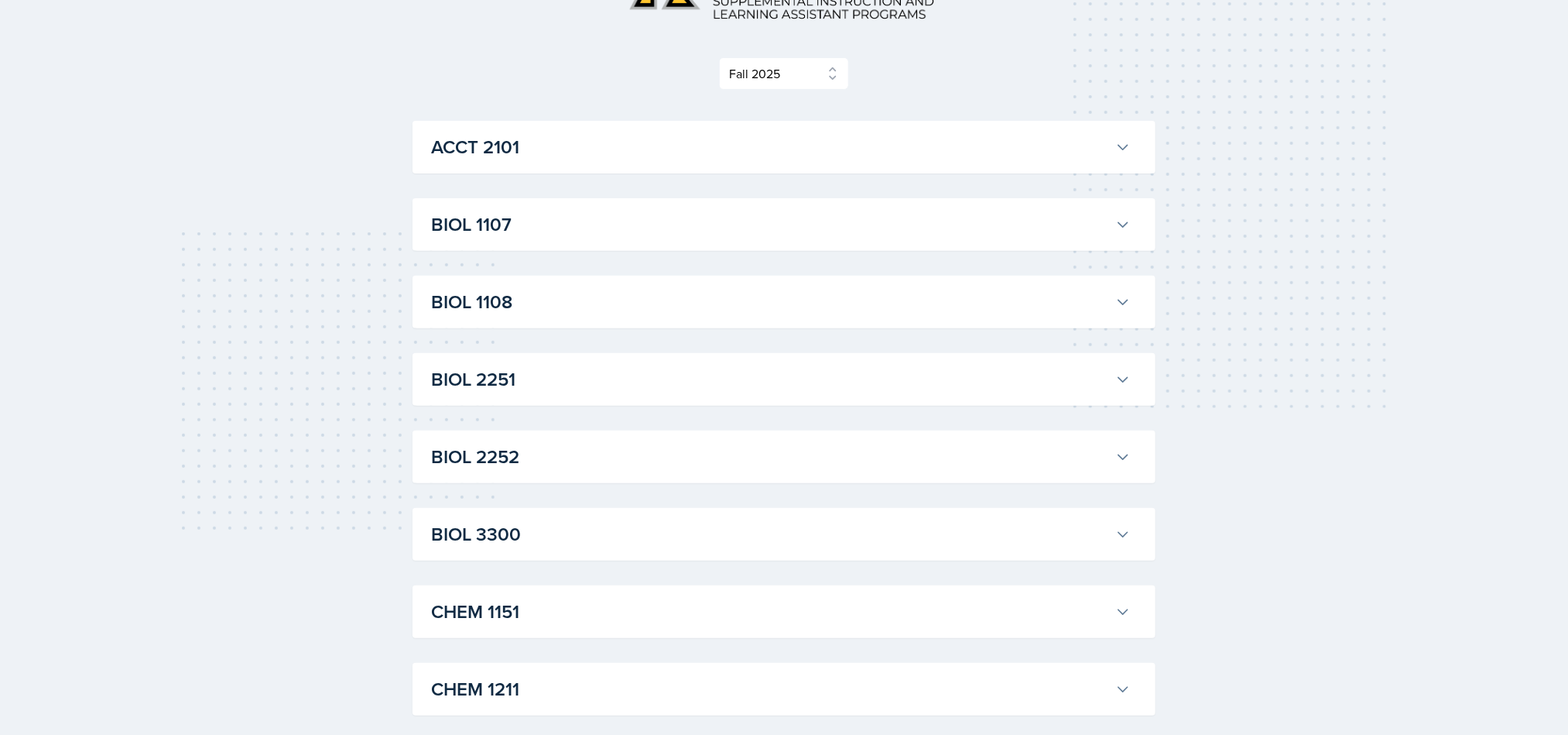
click at [1128, 133] on button "ACCT 2101" at bounding box center [781, 147] width 706 height 34
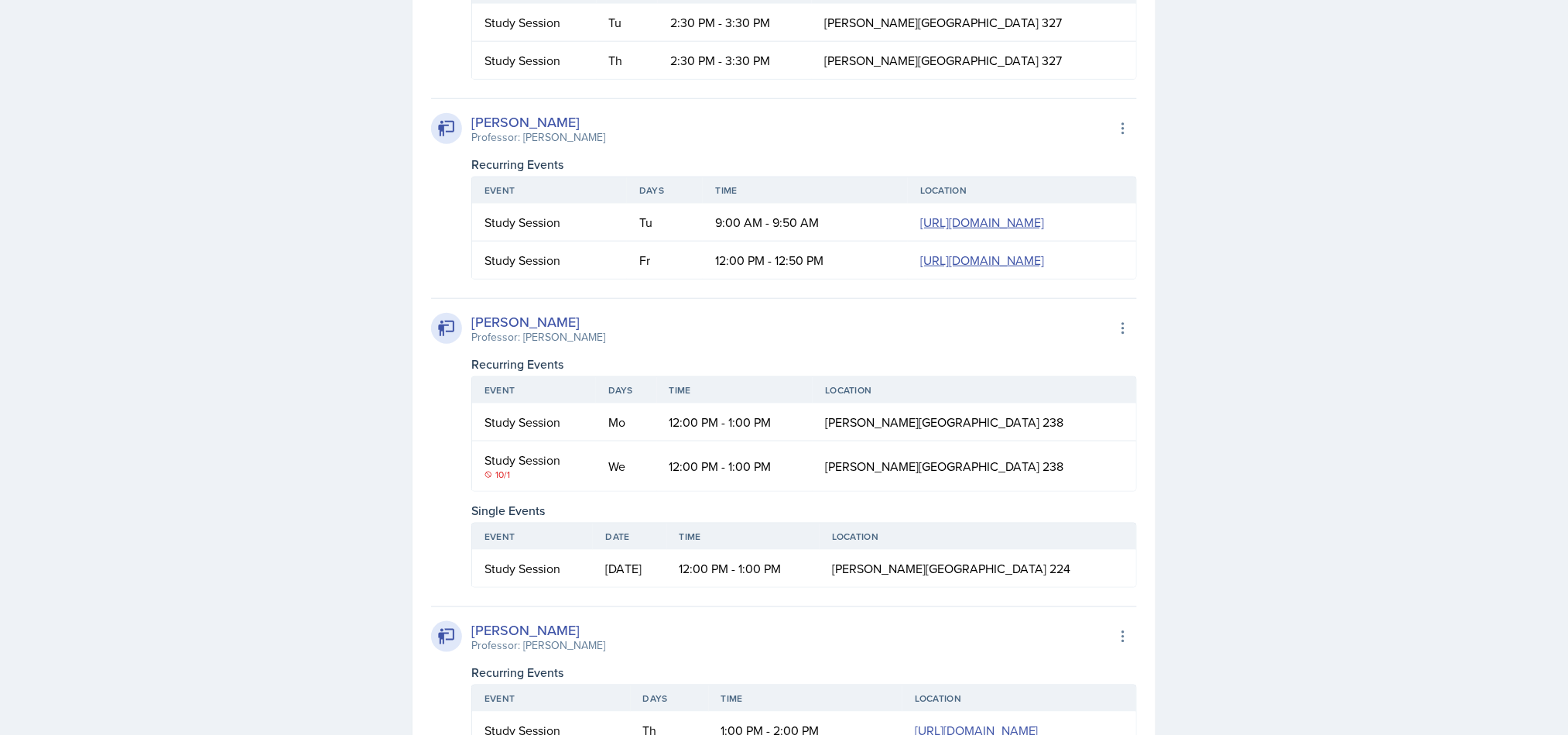
scroll to position [532, 0]
